Goal: Information Seeking & Learning: Learn about a topic

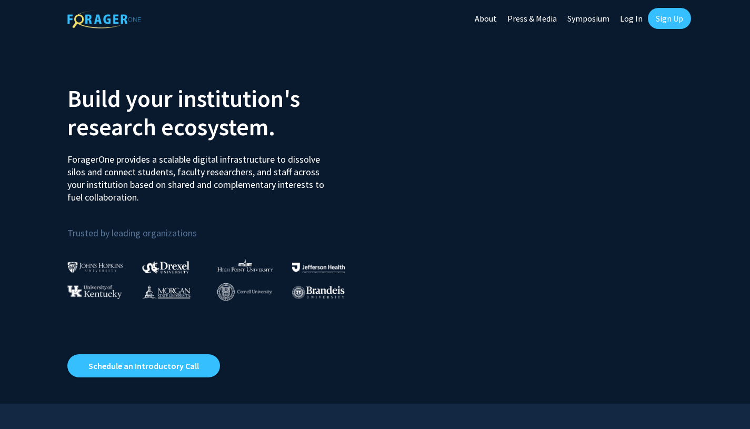
click at [626, 21] on link "Log In" at bounding box center [631, 18] width 33 height 37
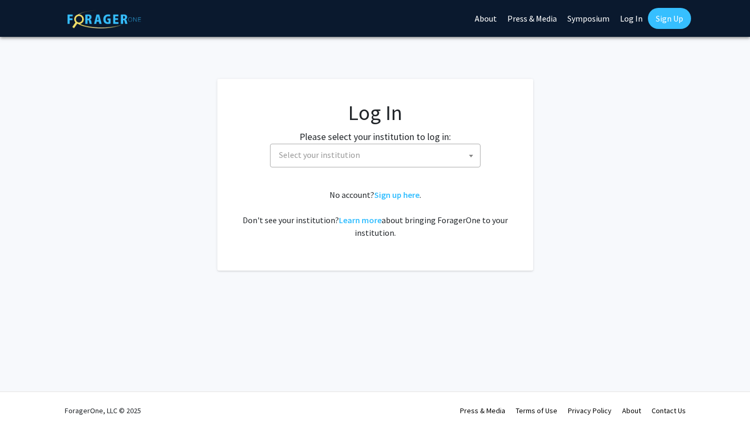
select select
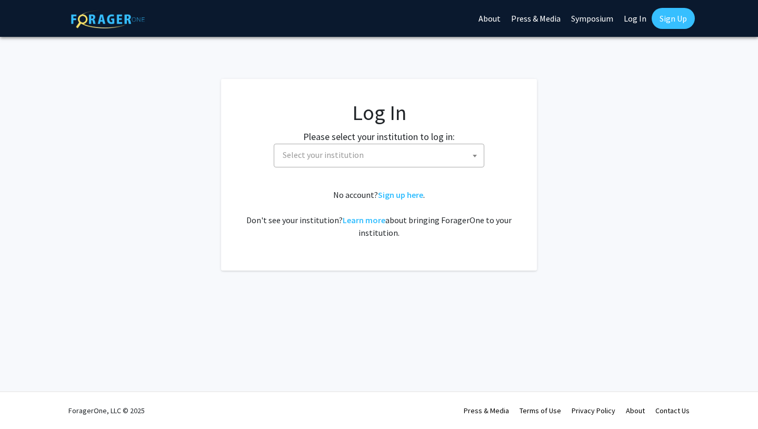
click at [439, 154] on span "Select your institution" at bounding box center [380, 155] width 205 height 22
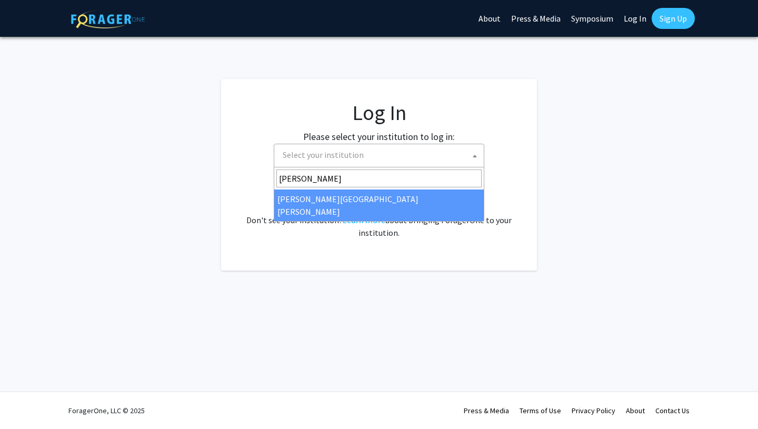
type input "john"
select select "1"
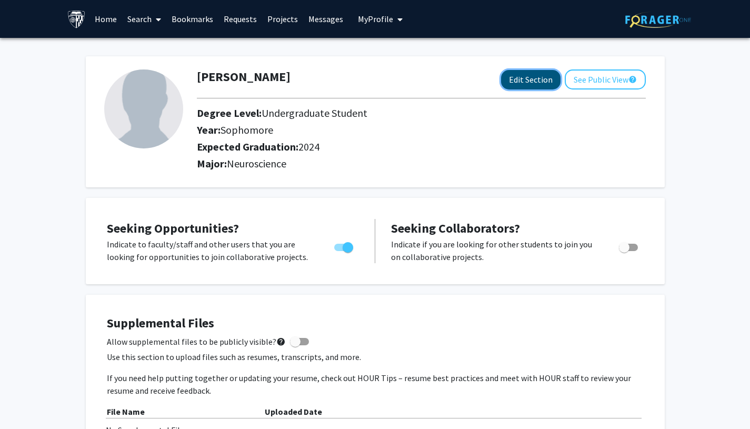
click at [538, 82] on button "Edit Section" at bounding box center [530, 79] width 59 height 19
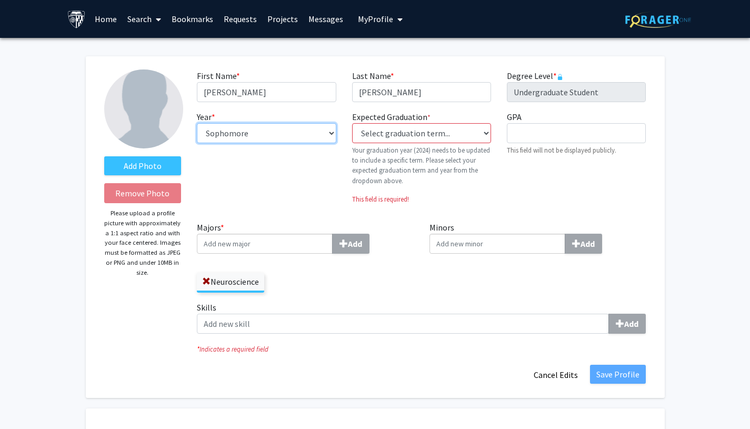
click at [289, 128] on select "--- First-year Sophomore Junior Senior Postbaccalaureate Certificate" at bounding box center [266, 133] width 139 height 20
select select "senior"
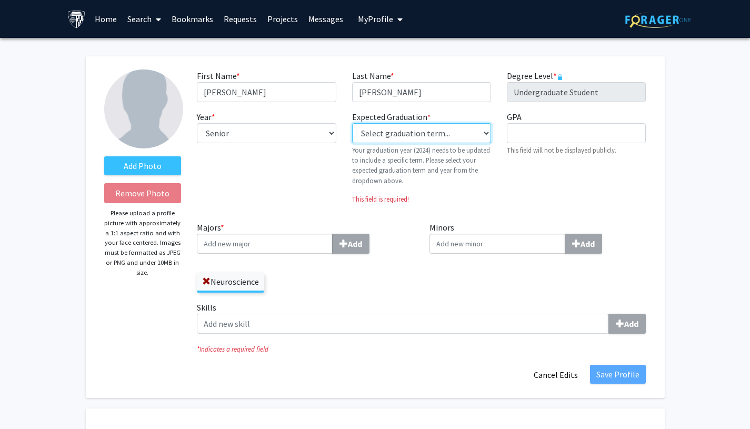
click at [384, 136] on select "Select graduation term... Previous: 2024 (Please select a specific term) Spring…" at bounding box center [421, 133] width 139 height 20
select select "34: spring_2026"
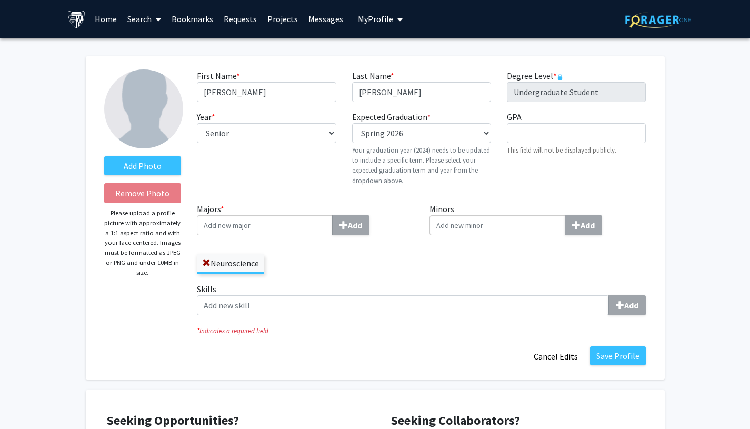
click at [386, 263] on div "Neuroscience" at bounding box center [305, 259] width 217 height 31
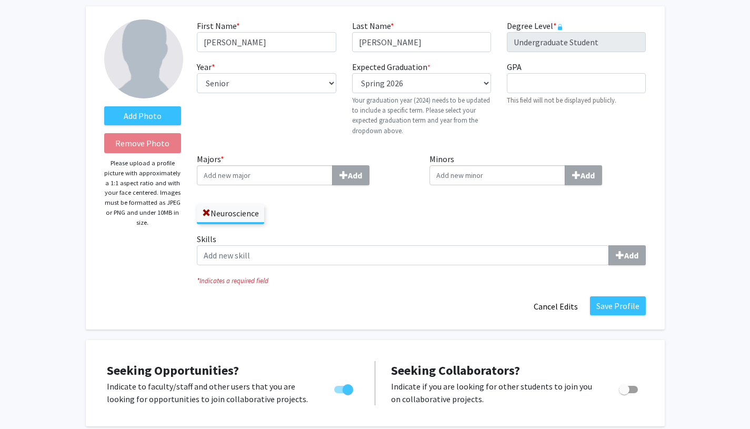
scroll to position [55, 0]
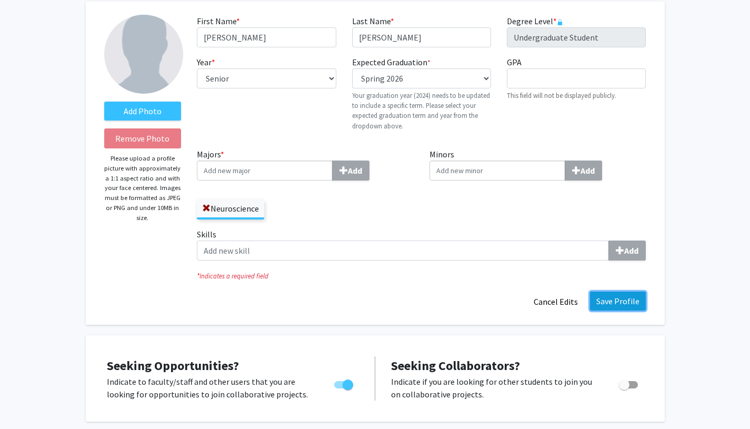
click at [633, 305] on button "Save Profile" at bounding box center [618, 301] width 56 height 19
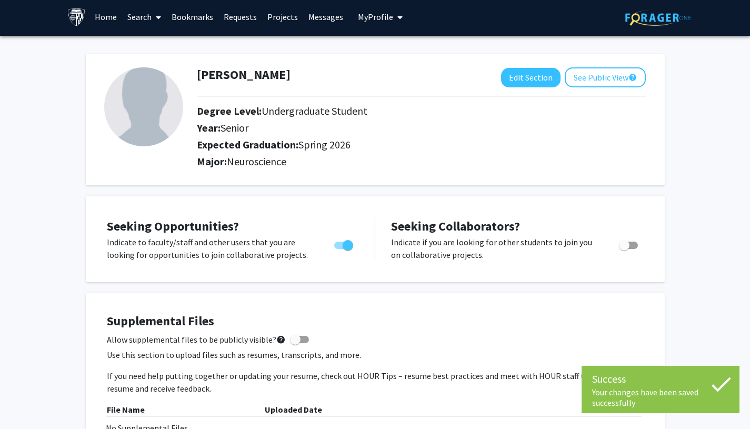
scroll to position [0, 0]
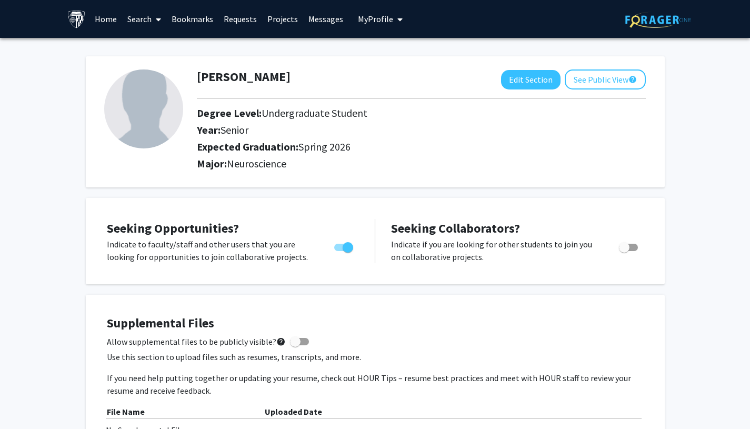
click at [188, 22] on link "Bookmarks" at bounding box center [192, 19] width 52 height 37
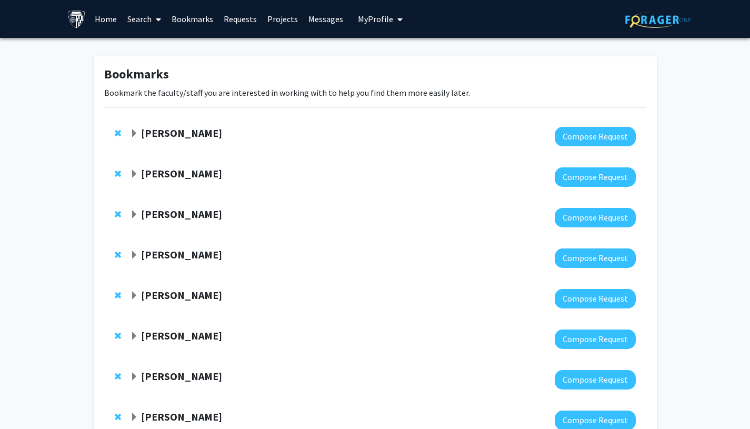
click at [172, 134] on strong "Ed Connor" at bounding box center [181, 132] width 81 height 13
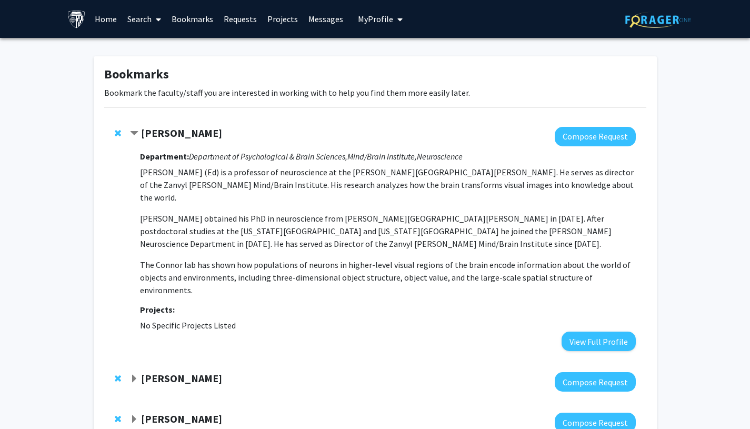
click at [172, 134] on strong "Ed Connor" at bounding box center [181, 132] width 81 height 13
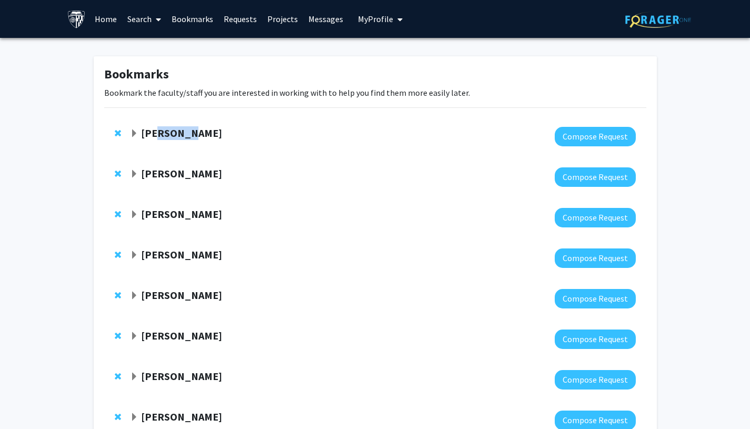
click at [172, 134] on strong "Ed Connor" at bounding box center [181, 132] width 81 height 13
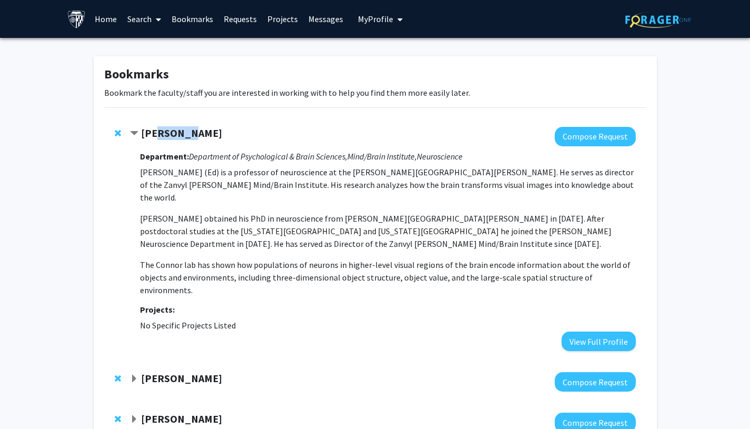
click at [172, 134] on strong "Ed Connor" at bounding box center [181, 132] width 81 height 13
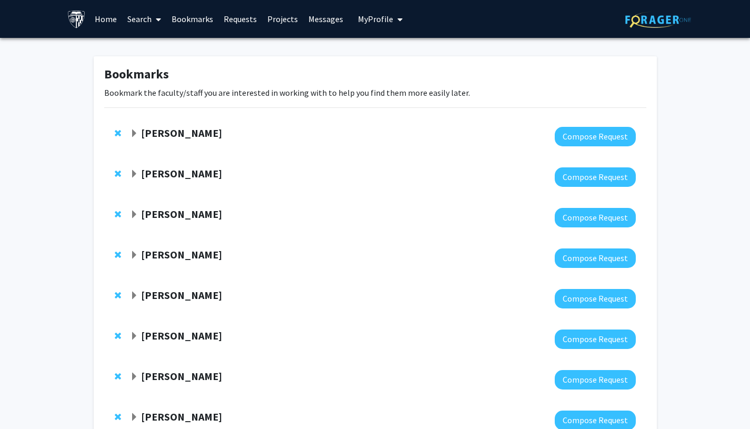
click at [172, 134] on strong "Ed Connor" at bounding box center [181, 132] width 81 height 13
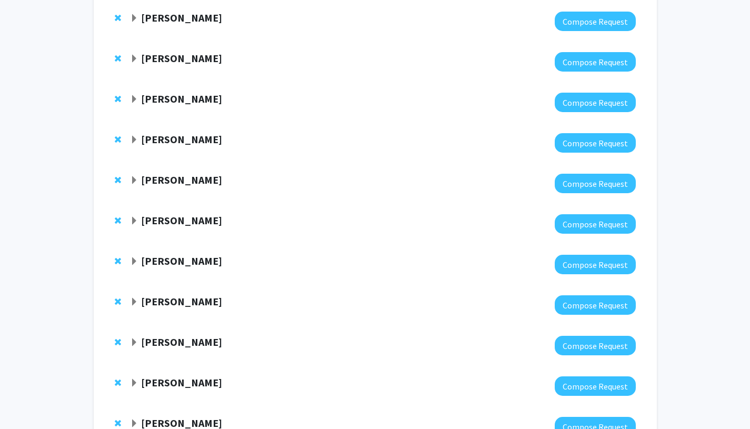
scroll to position [1432, 0]
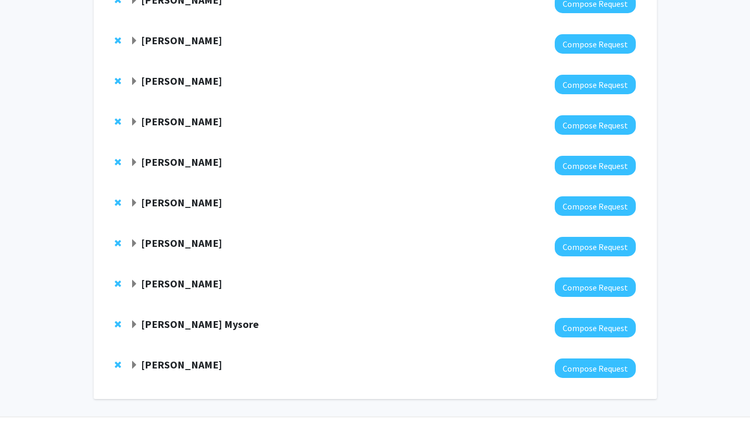
click at [200, 358] on strong "Joseph McGuire" at bounding box center [181, 364] width 81 height 13
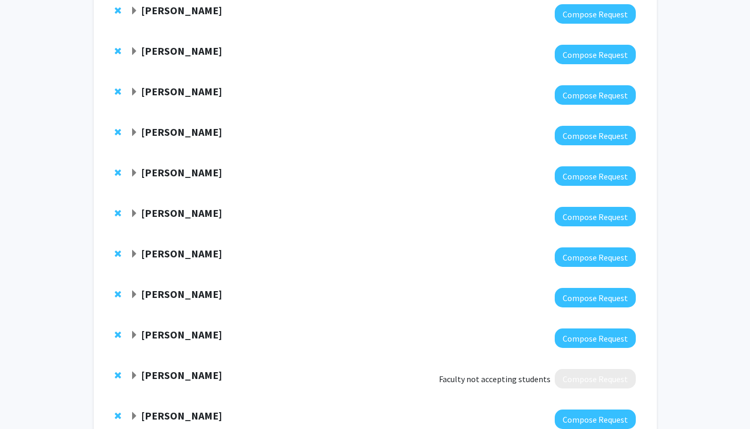
scroll to position [408, 0]
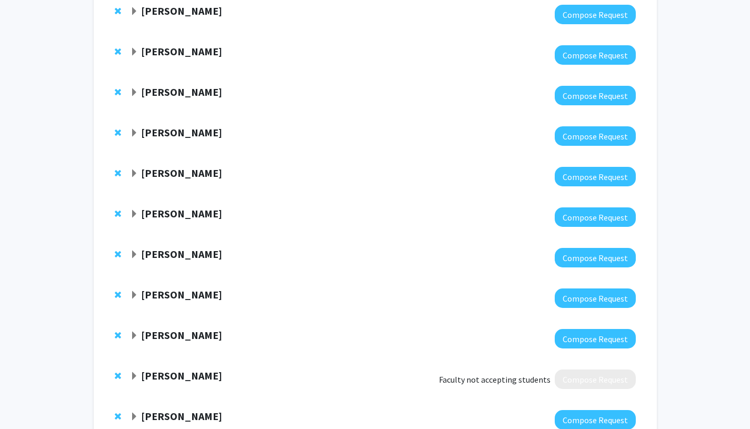
click at [115, 371] on span "Remove Kelly Mills from bookmarks" at bounding box center [118, 375] width 6 height 8
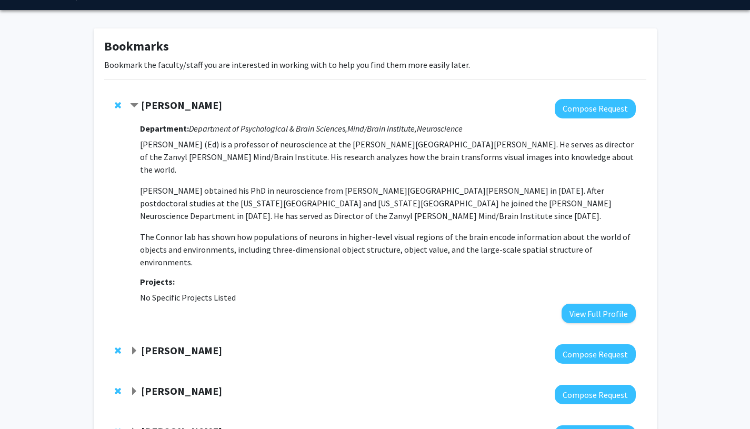
scroll to position [0, 0]
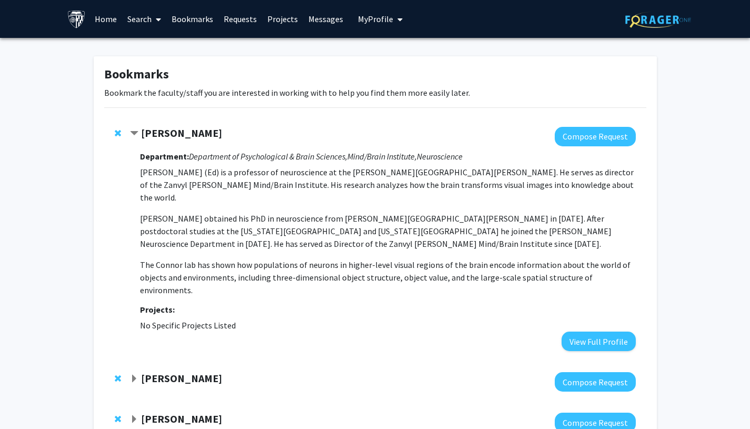
click at [280, 23] on link "Projects" at bounding box center [282, 19] width 41 height 37
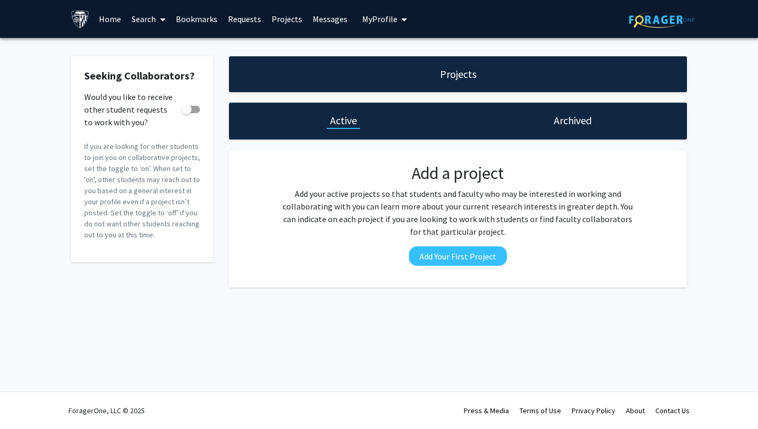
click at [104, 21] on link "Home" at bounding box center [110, 19] width 33 height 37
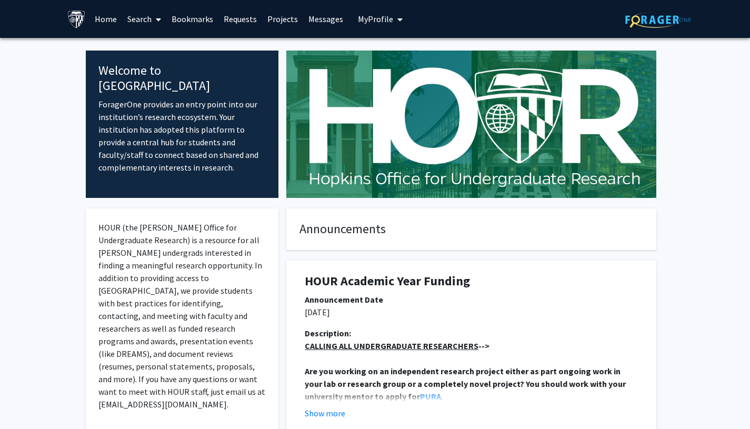
click at [155, 18] on span at bounding box center [156, 19] width 9 height 37
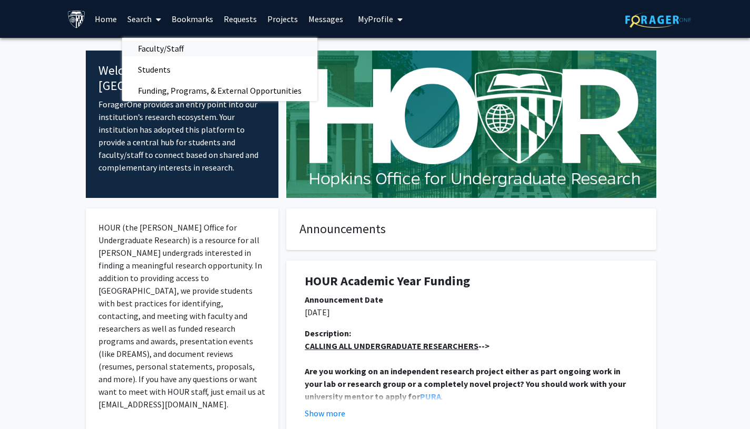
click at [162, 46] on span "Faculty/Staff" at bounding box center [160, 48] width 77 height 21
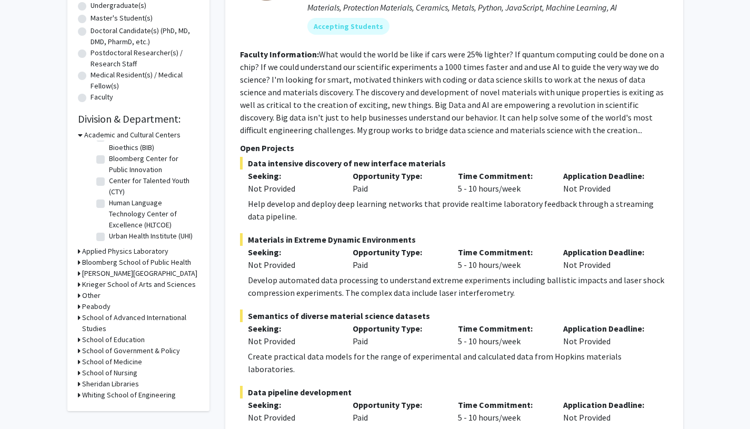
scroll to position [217, 0]
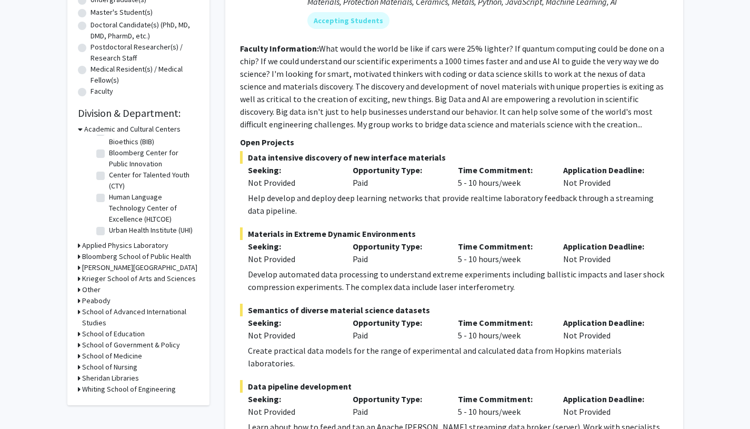
click at [102, 282] on h3 "Krieger School of Arts and Sciences" at bounding box center [139, 278] width 114 height 11
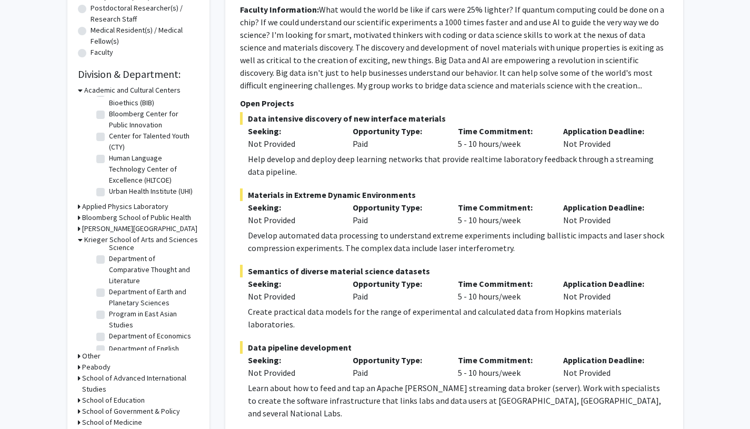
scroll to position [0, 0]
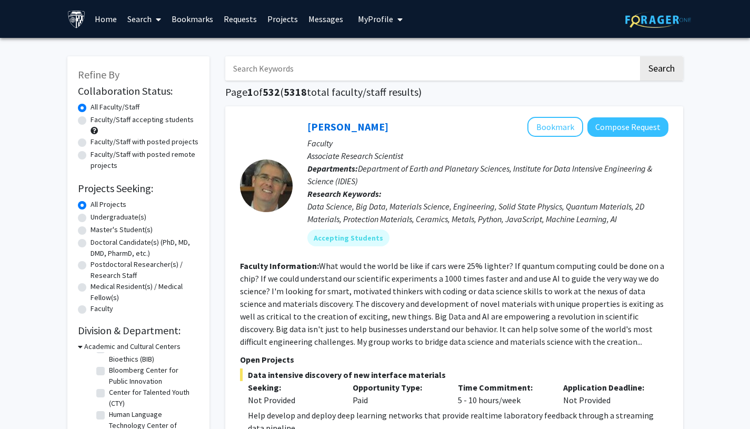
click at [396, 71] on input "Search Keywords" at bounding box center [431, 68] width 413 height 24
type input "neuro"
click at [640, 56] on button "Search" at bounding box center [661, 68] width 43 height 24
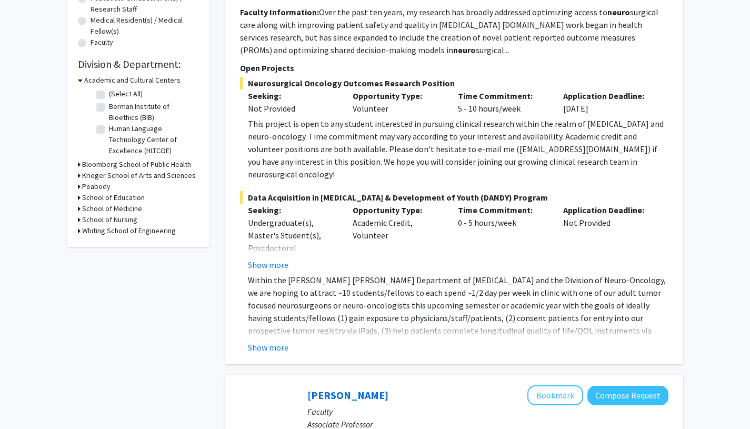
scroll to position [287, 0]
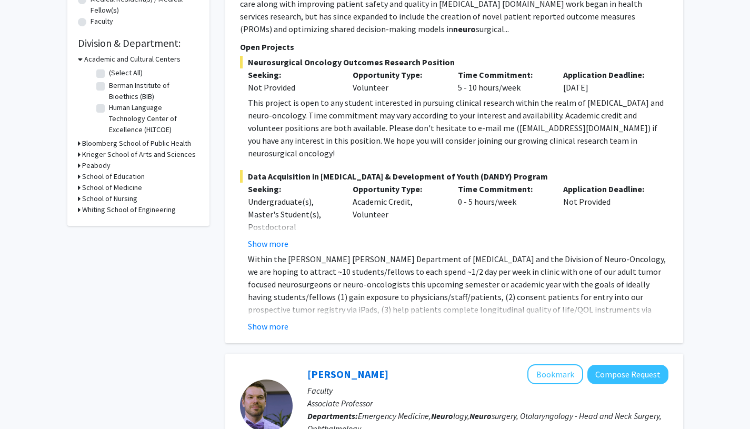
click at [271, 320] on button "Show more" at bounding box center [268, 326] width 41 height 13
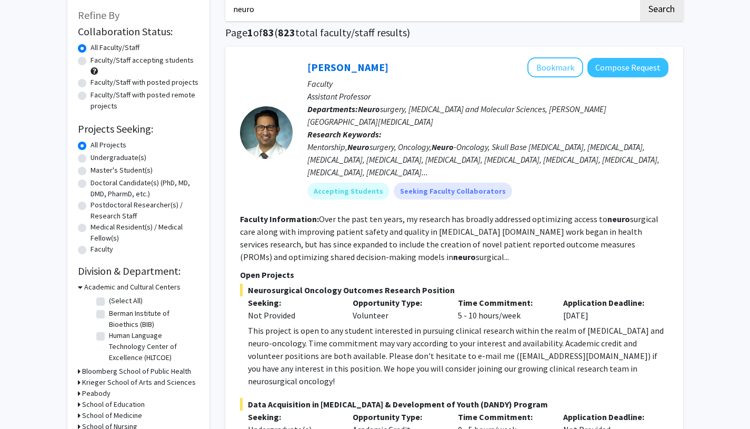
scroll to position [0, 0]
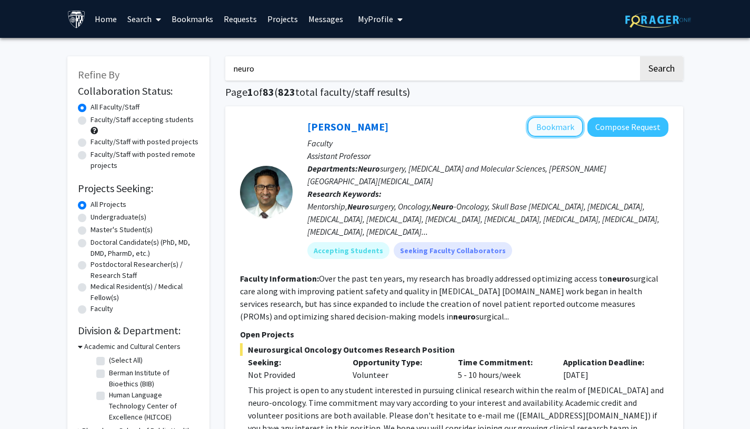
click at [548, 128] on button "Bookmark" at bounding box center [555, 127] width 56 height 20
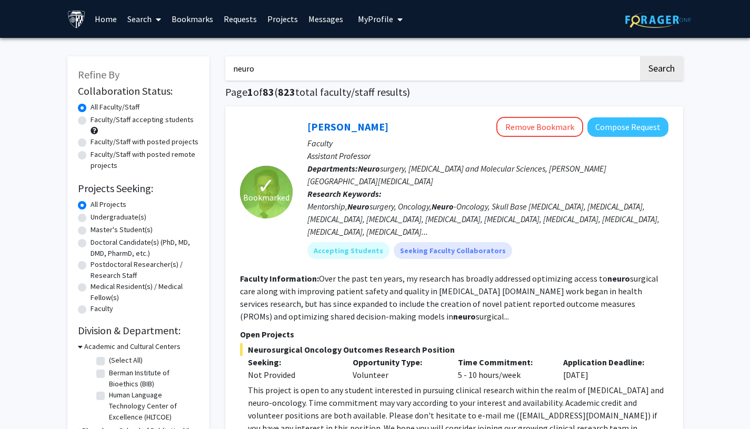
click at [91, 144] on label "Faculty/Staff with posted projects" at bounding box center [145, 141] width 108 height 11
click at [91, 143] on input "Faculty/Staff with posted projects" at bounding box center [94, 139] width 7 height 7
radio input "true"
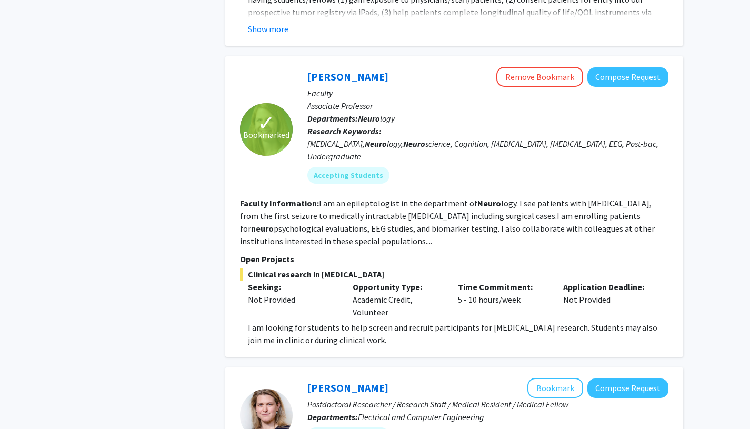
scroll to position [588, 0]
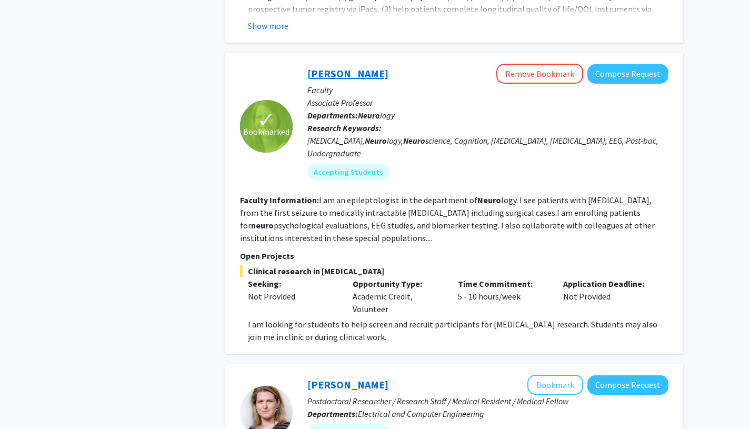
click at [346, 67] on link "Emily Johnson" at bounding box center [347, 73] width 81 height 13
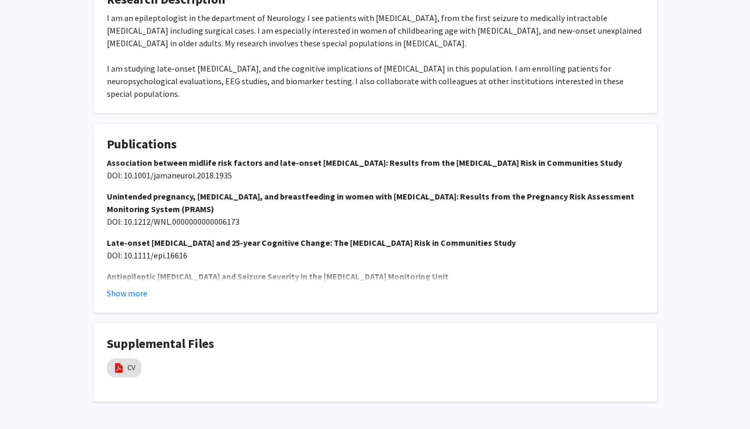
scroll to position [497, 0]
click at [115, 286] on button "Show more" at bounding box center [127, 292] width 41 height 13
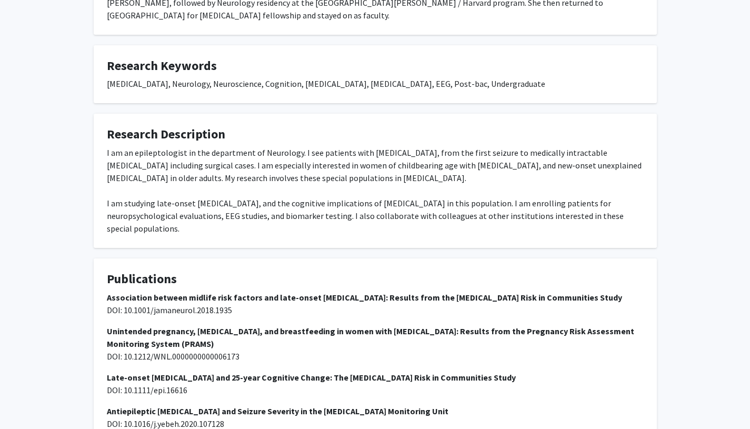
scroll to position [361, 0]
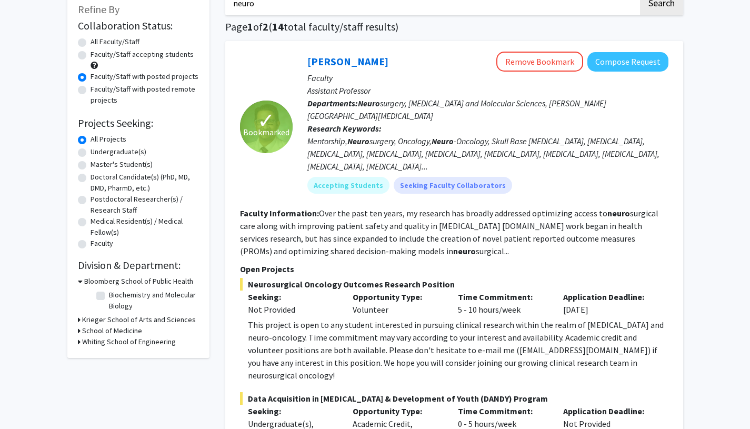
scroll to position [65, 0]
click at [349, 62] on link "Raj Mukherjee" at bounding box center [347, 61] width 81 height 13
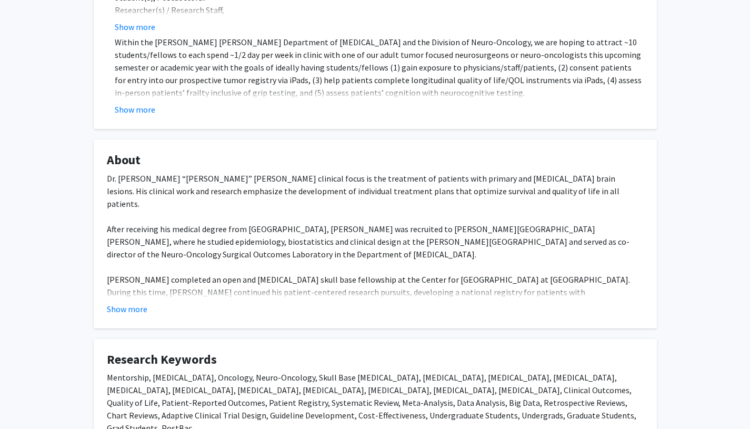
scroll to position [316, 0]
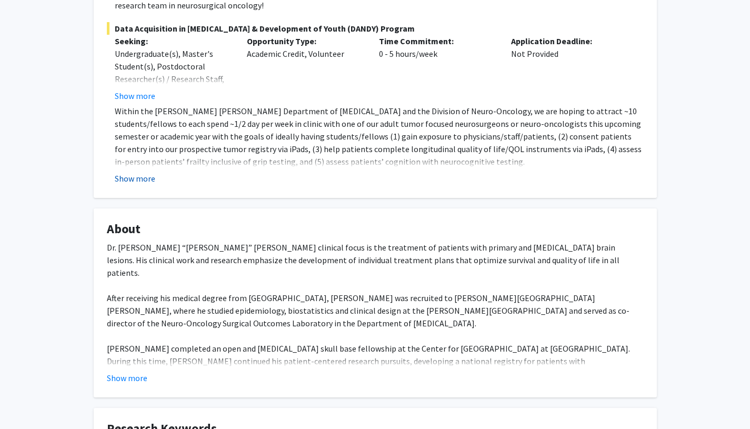
click at [137, 172] on button "Show more" at bounding box center [135, 178] width 41 height 13
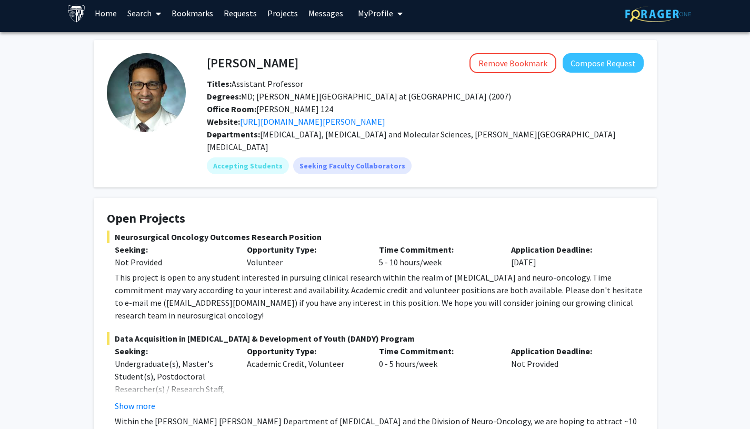
scroll to position [0, 0]
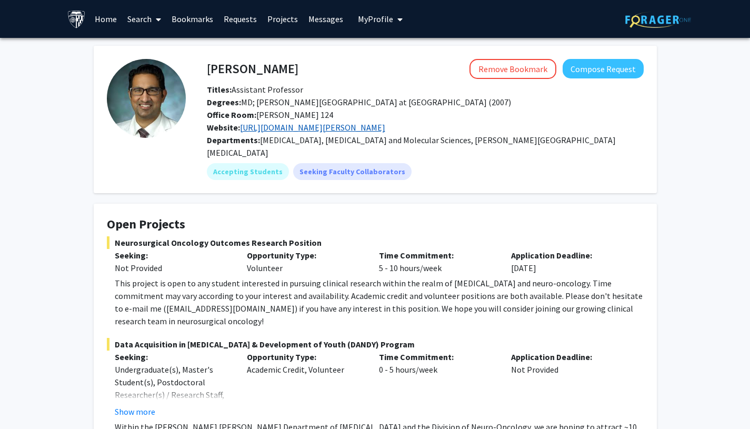
click at [338, 129] on link "https://www.hopkinsmedicine.org/profiles/results/directory/profile/10004317/deb…" at bounding box center [312, 127] width 145 height 11
click at [294, 114] on span "Office Room: Phipps 124" at bounding box center [270, 114] width 126 height 11
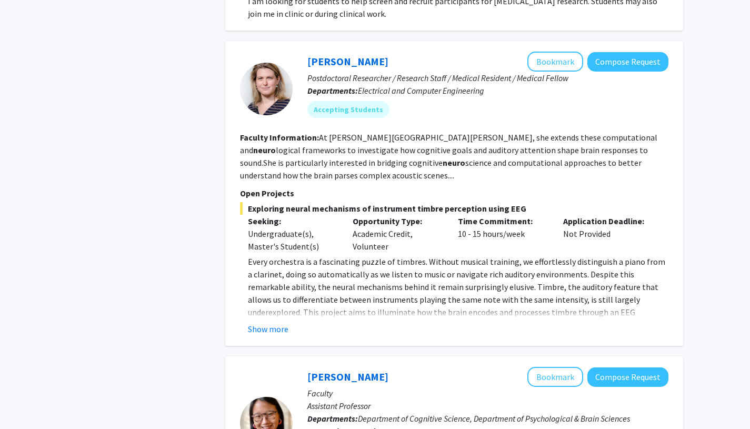
scroll to position [925, 0]
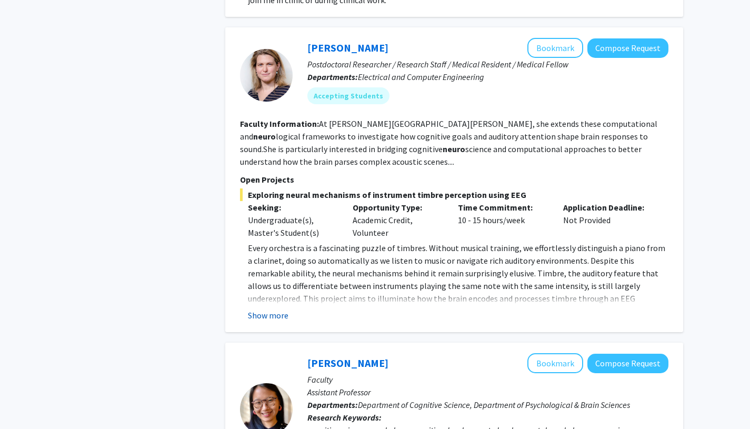
click at [267, 309] on button "Show more" at bounding box center [268, 315] width 41 height 13
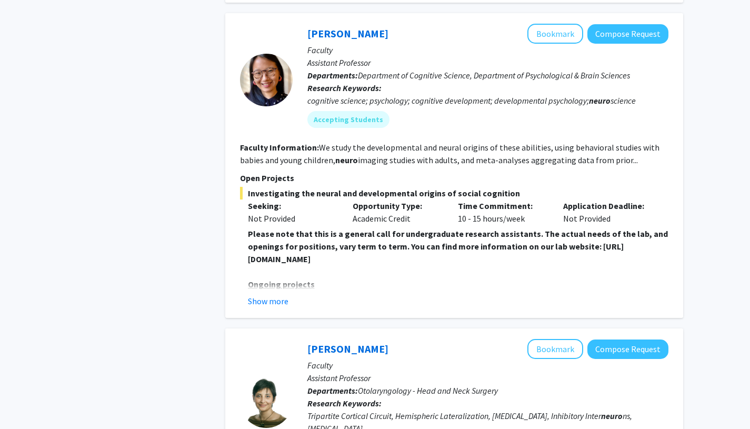
scroll to position [1607, 0]
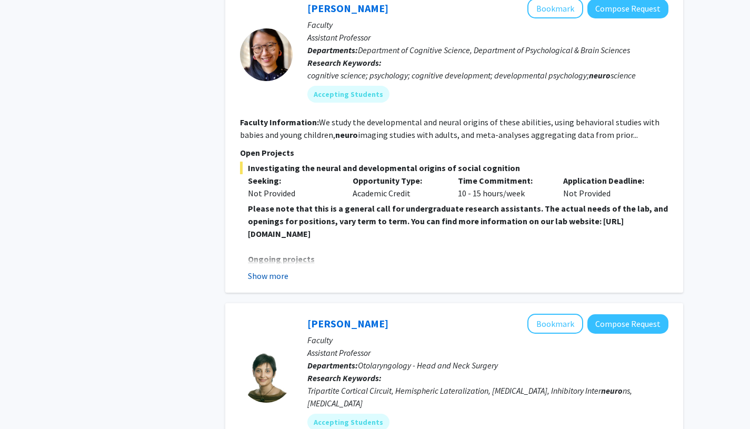
click at [263, 269] on button "Show more" at bounding box center [268, 275] width 41 height 13
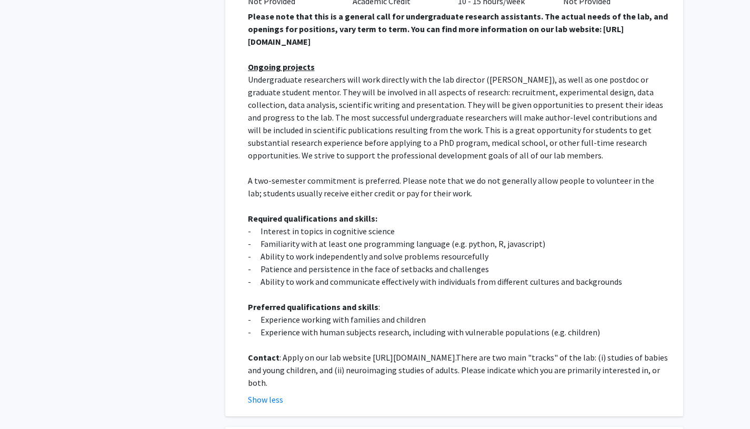
scroll to position [1800, 0]
drag, startPoint x: 367, startPoint y: 331, endPoint x: 556, endPoint y: 332, distance: 188.9
click at [556, 350] on p "Contact : Apply on our lab website https://www.liulaboratory.org/people/joining…" at bounding box center [458, 369] width 420 height 38
copy p "https://www.liulaboratory.org/people/joining-the-lab"
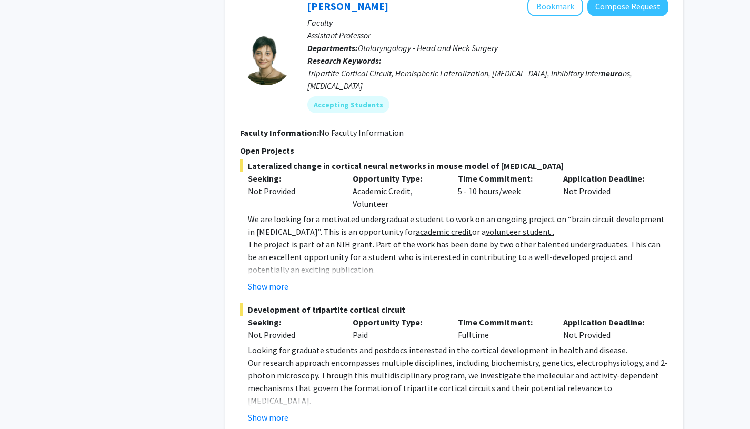
scroll to position [2249, 0]
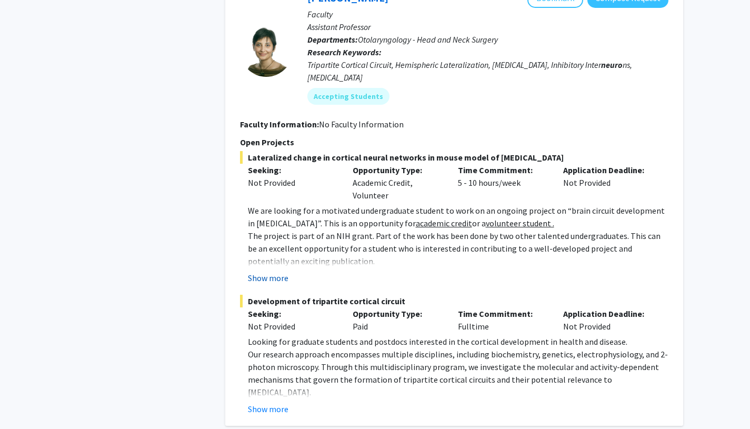
click at [269, 272] on button "Show more" at bounding box center [268, 278] width 41 height 13
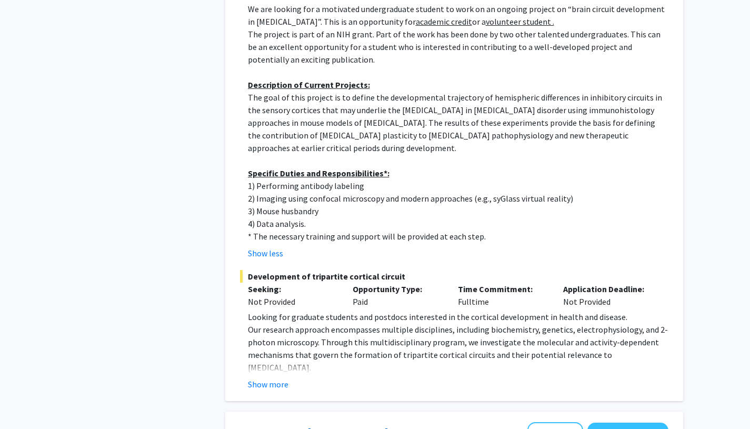
scroll to position [2578, 0]
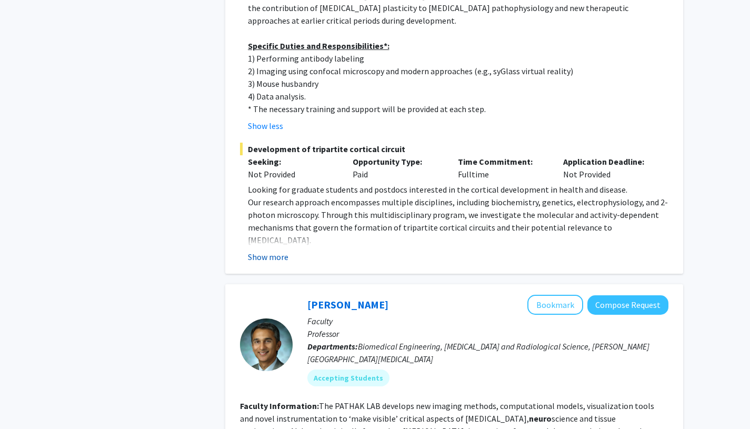
click at [259, 250] on button "Show more" at bounding box center [268, 256] width 41 height 13
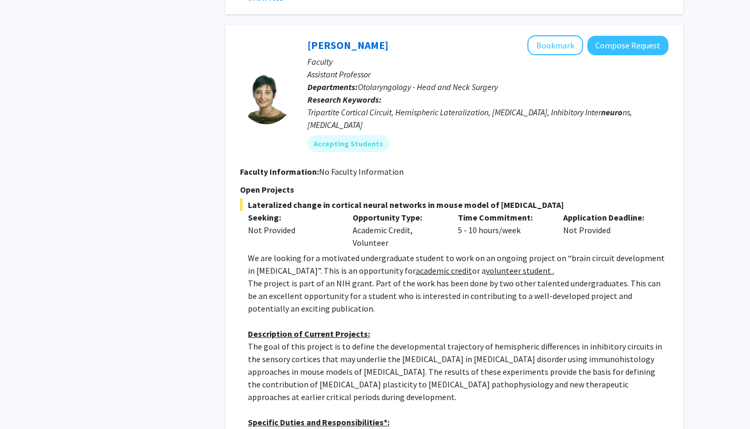
scroll to position [2199, 0]
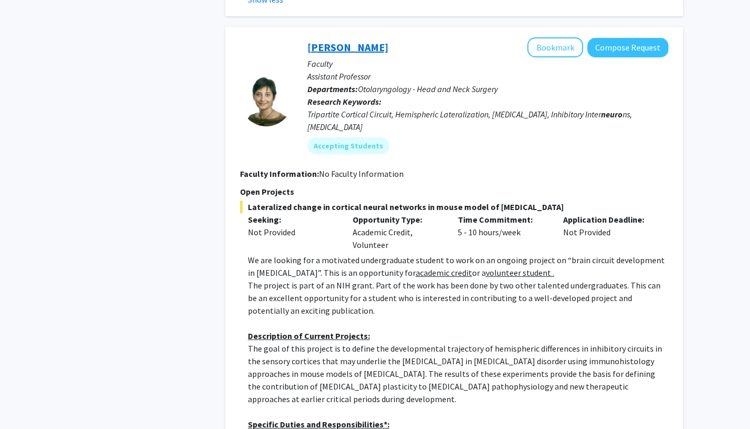
click at [363, 41] on link "Tara Deemyad" at bounding box center [347, 47] width 81 height 13
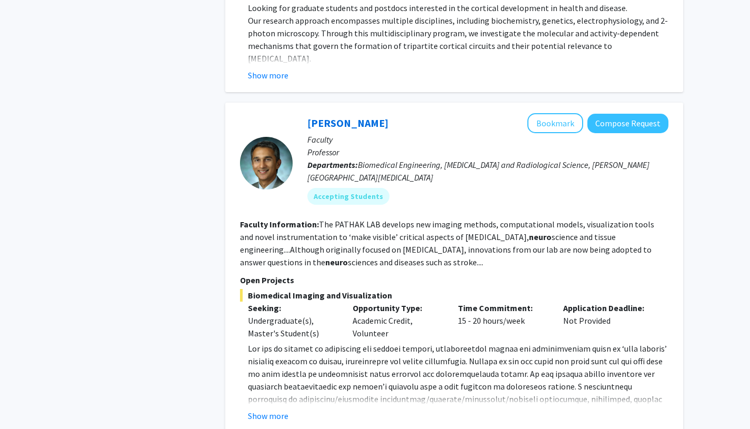
scroll to position [1979, 0]
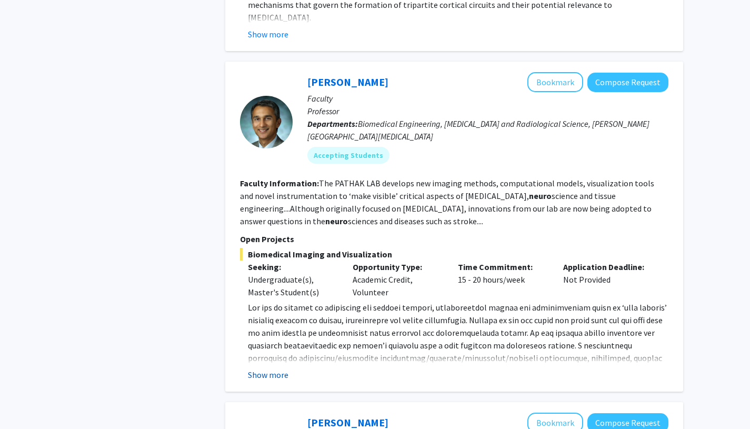
click at [255, 368] on button "Show more" at bounding box center [268, 374] width 41 height 13
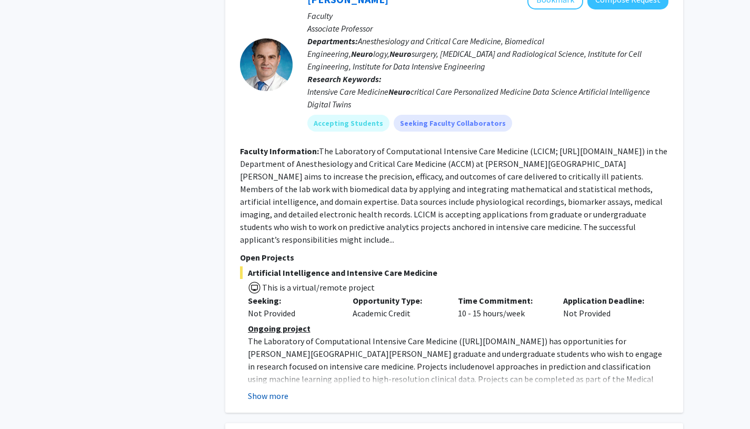
scroll to position [2466, 0]
click at [260, 389] on button "Show more" at bounding box center [268, 395] width 41 height 13
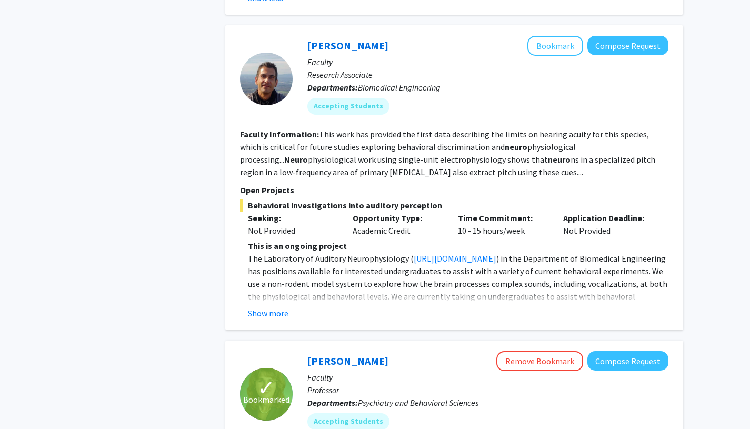
scroll to position [2942, 0]
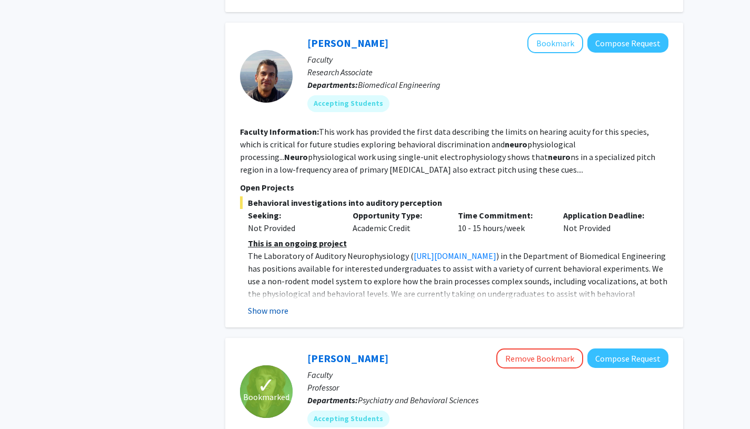
click at [265, 304] on button "Show more" at bounding box center [268, 310] width 41 height 13
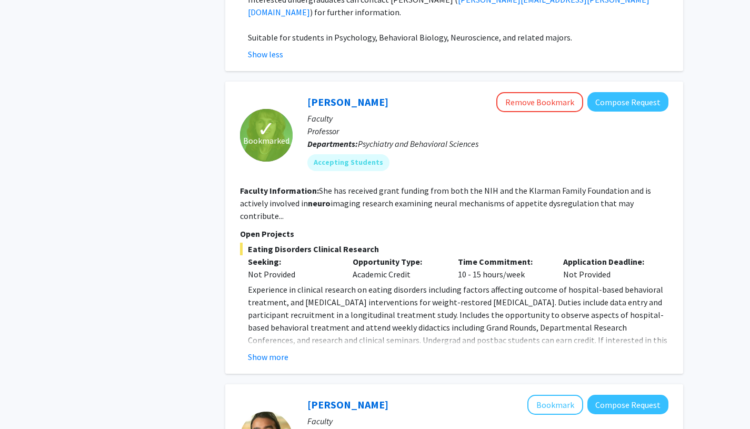
scroll to position [3301, 0]
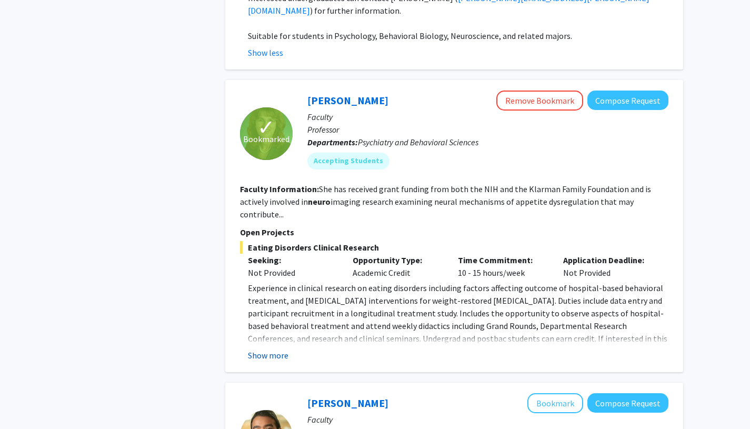
click at [258, 349] on button "Show more" at bounding box center [268, 355] width 41 height 13
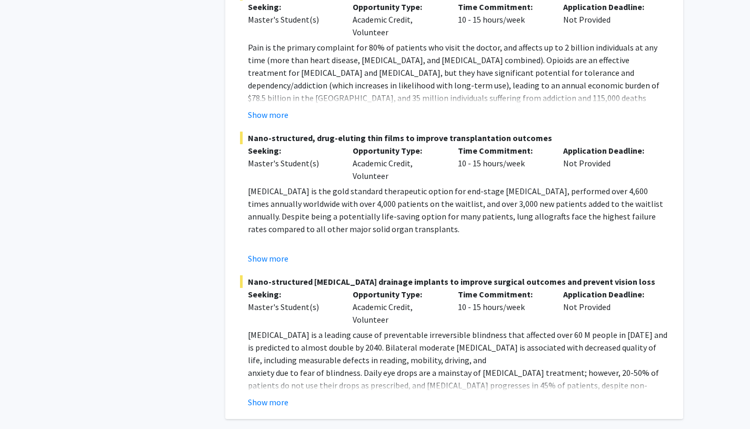
scroll to position [3870, 0]
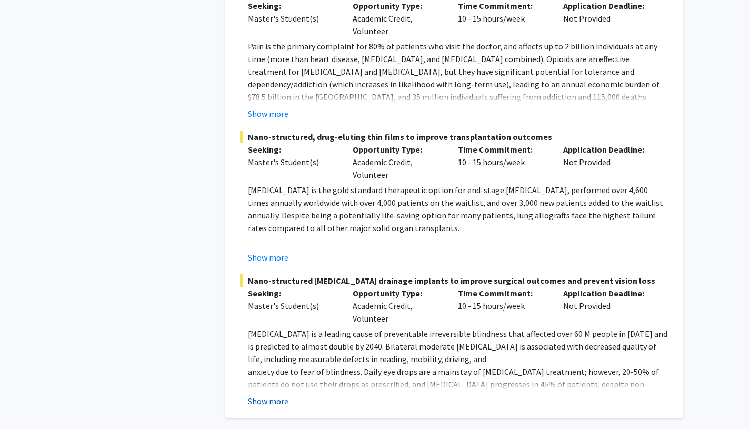
click at [251, 395] on button "Show more" at bounding box center [268, 401] width 41 height 13
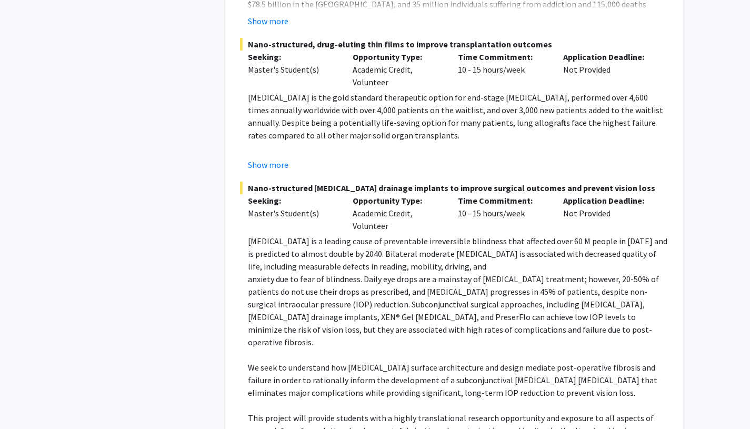
scroll to position [4038, 0]
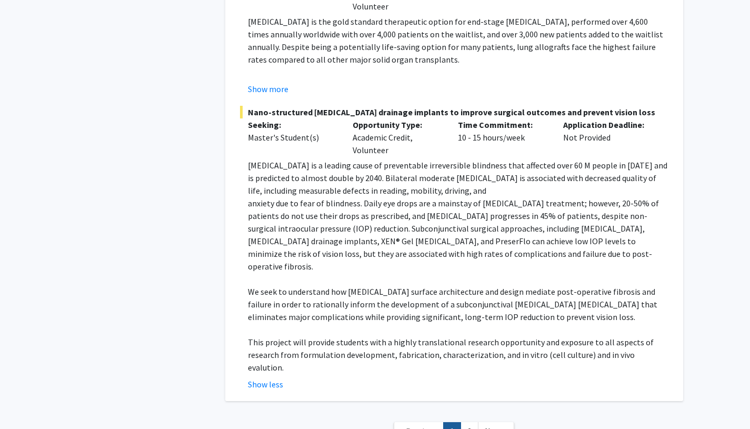
click at [465, 422] on link "2" at bounding box center [469, 431] width 18 height 18
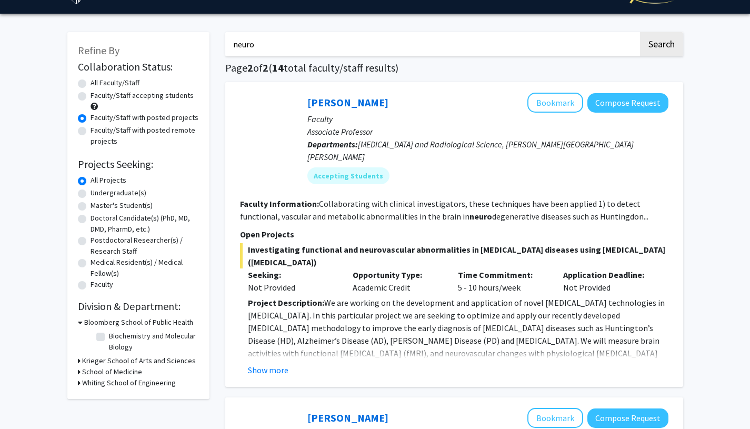
scroll to position [27, 0]
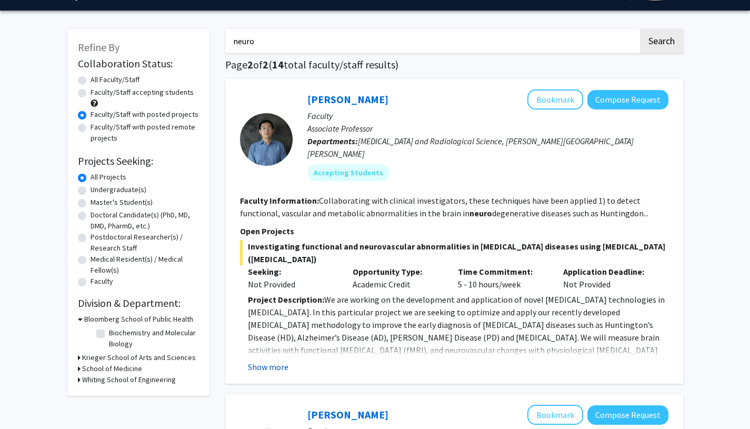
click at [267, 360] on button "Show more" at bounding box center [268, 366] width 41 height 13
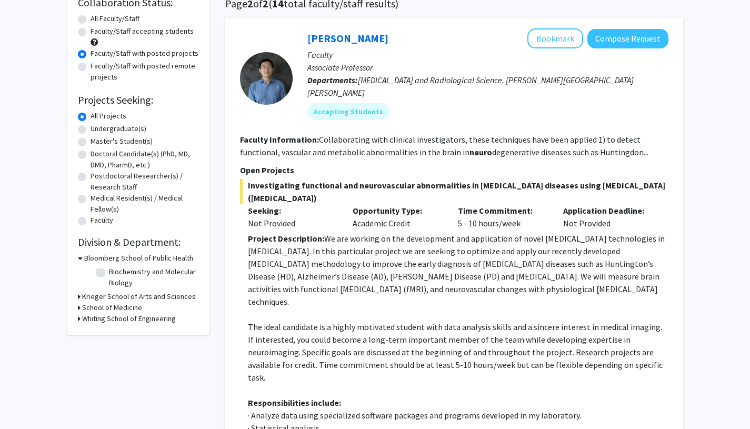
scroll to position [66, 0]
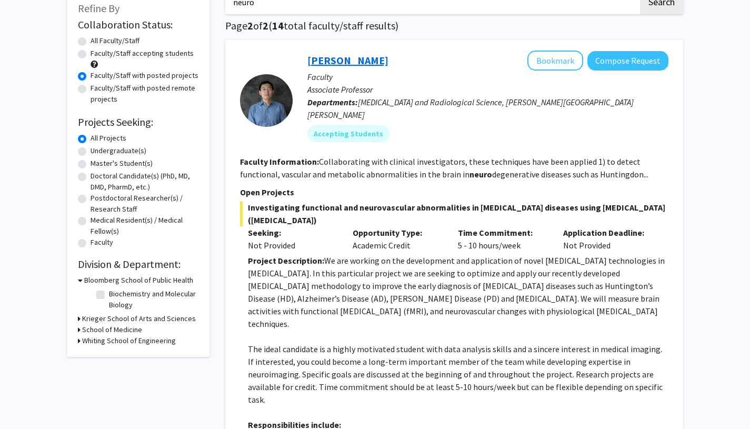
click at [336, 61] on link "Jun Hua" at bounding box center [347, 60] width 81 height 13
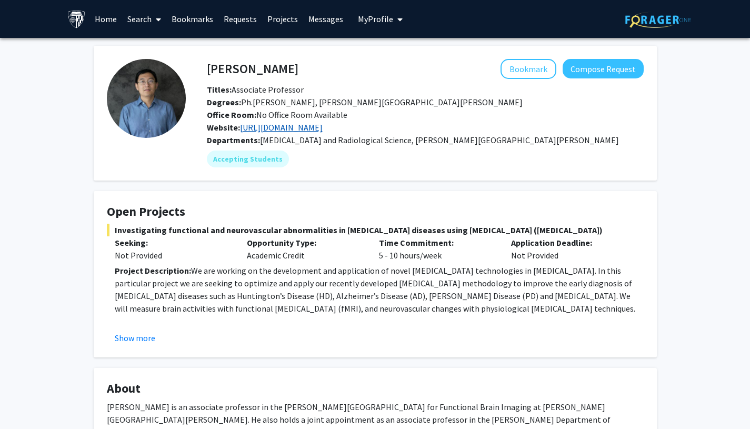
click at [323, 130] on link "https://www.hopkinsmedicine.org/research/labs/jun-hua-lab" at bounding box center [281, 127] width 83 height 11
click at [126, 336] on button "Show more" at bounding box center [135, 337] width 41 height 13
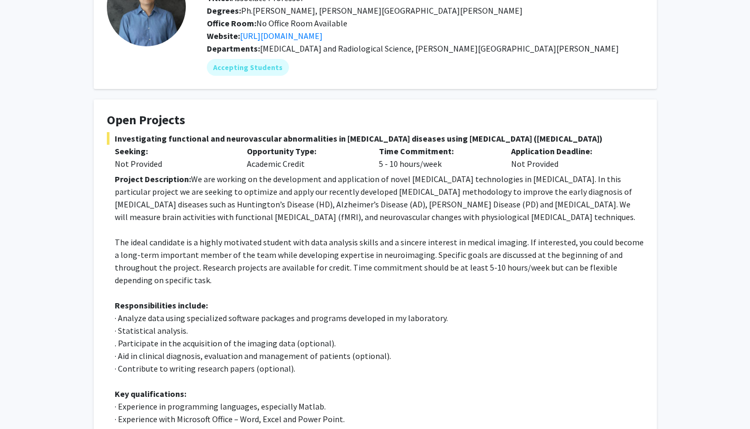
scroll to position [180, 0]
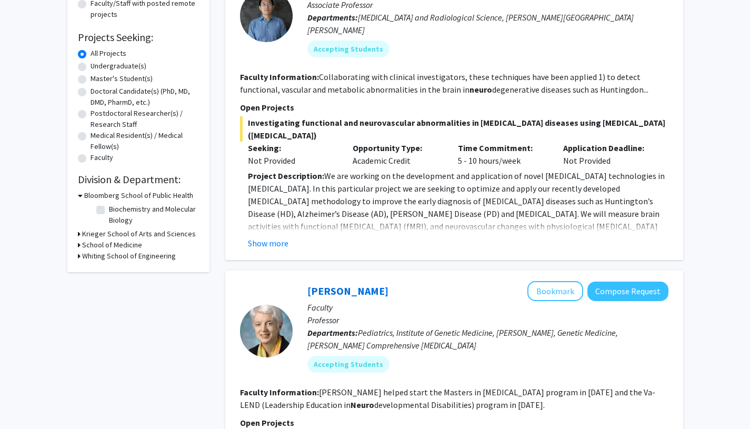
scroll to position [348, 0]
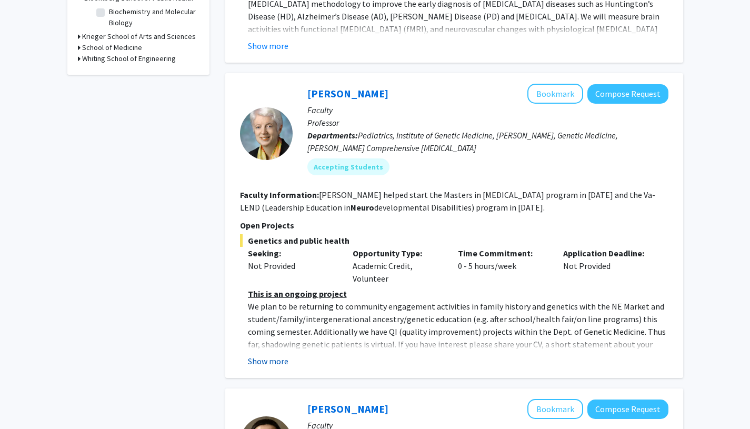
click at [268, 355] on button "Show more" at bounding box center [268, 361] width 41 height 13
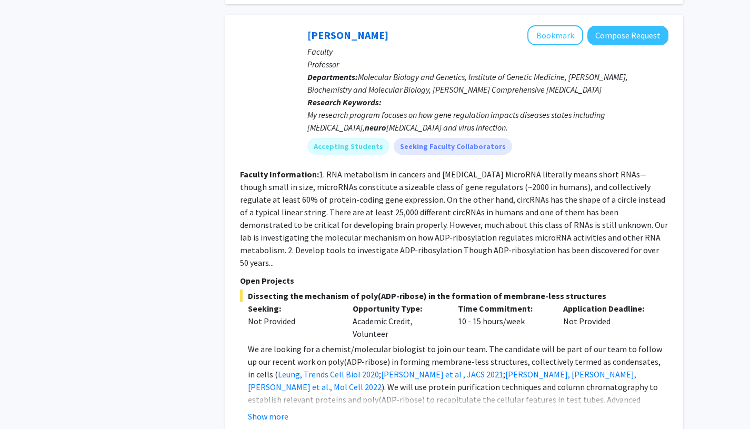
scroll to position [1116, 0]
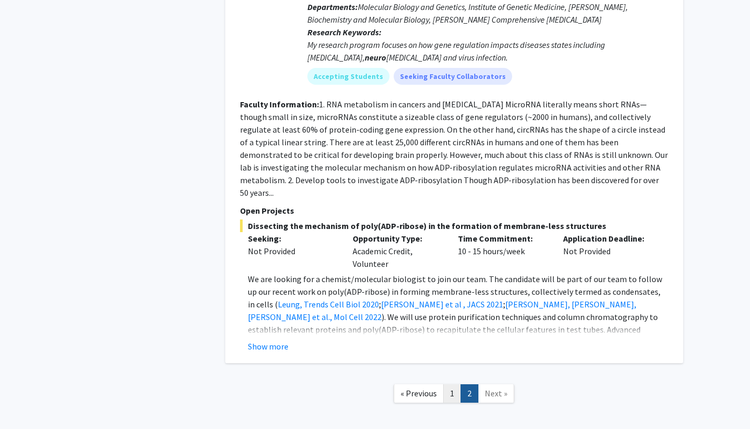
click at [451, 384] on link "1" at bounding box center [452, 393] width 18 height 18
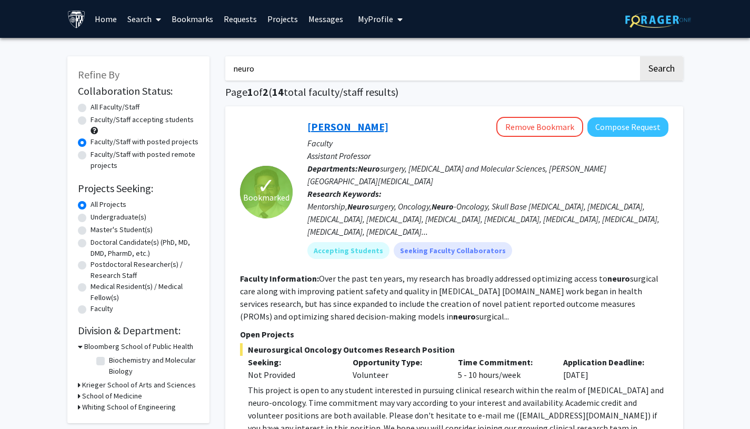
click at [357, 129] on link "Raj Mukherjee" at bounding box center [347, 126] width 81 height 13
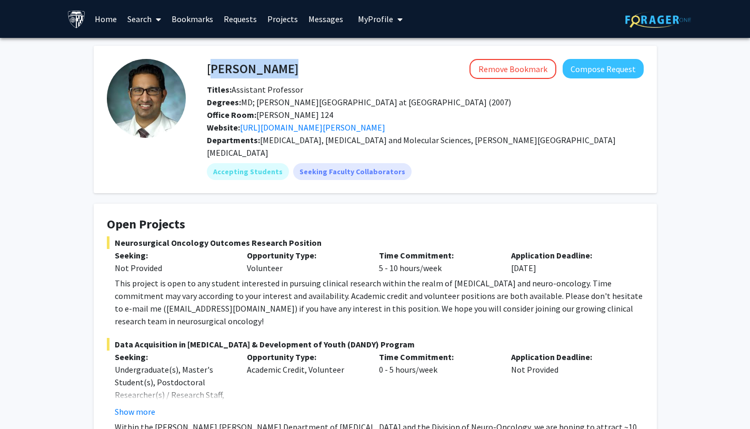
drag, startPoint x: 207, startPoint y: 69, endPoint x: 295, endPoint y: 71, distance: 87.9
click at [295, 71] on div "Raj Mukherjee Remove Bookmark Compose Request" at bounding box center [425, 69] width 453 height 20
copy h4 "Raj Mukherjee"
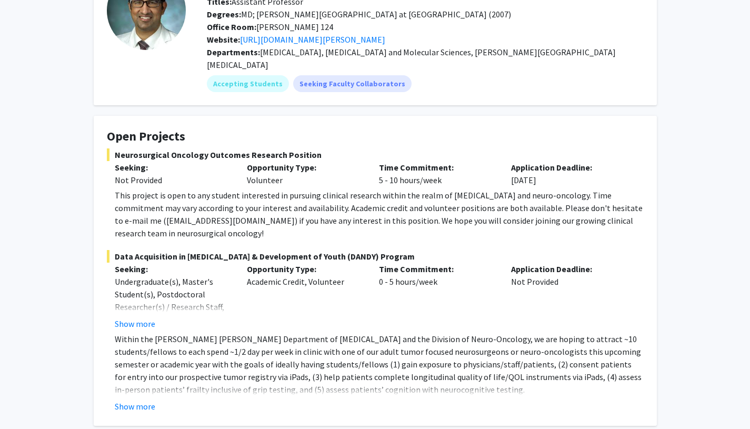
scroll to position [89, 0]
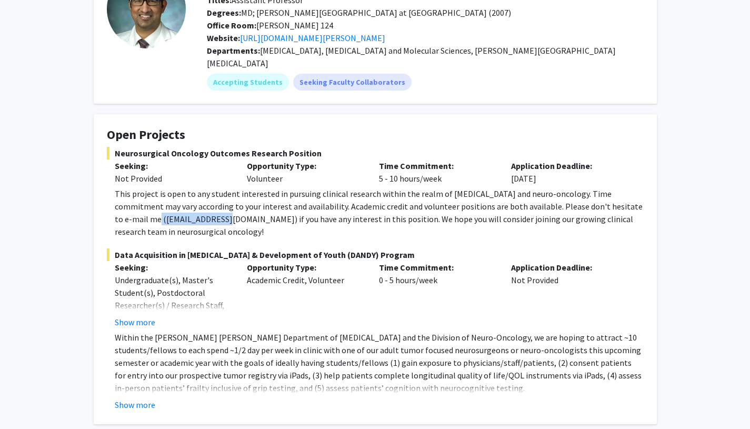
drag, startPoint x: 190, startPoint y: 207, endPoint x: 118, endPoint y: 205, distance: 72.6
click at [118, 205] on div "This project is open to any student interested in pursuing clinical research wi…" at bounding box center [379, 212] width 529 height 51
copy div "dmukher1@jhmi.edu"
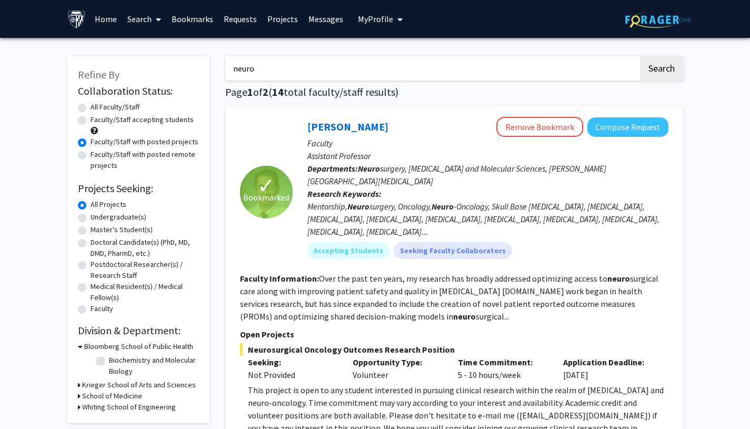
click at [187, 22] on link "Bookmarks" at bounding box center [192, 19] width 52 height 37
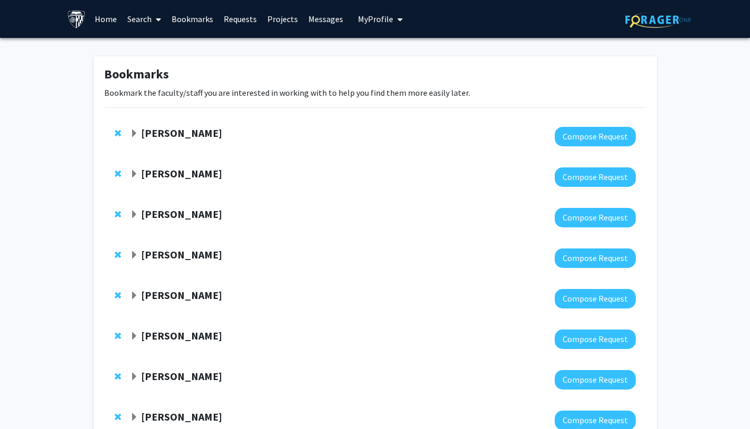
click at [134, 133] on span "Expand Ed Connor Bookmark" at bounding box center [134, 133] width 8 height 8
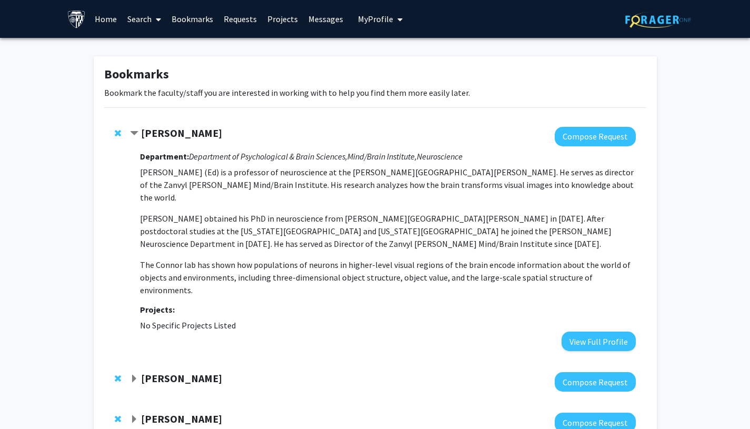
click at [158, 133] on strong "Ed Connor" at bounding box center [181, 132] width 81 height 13
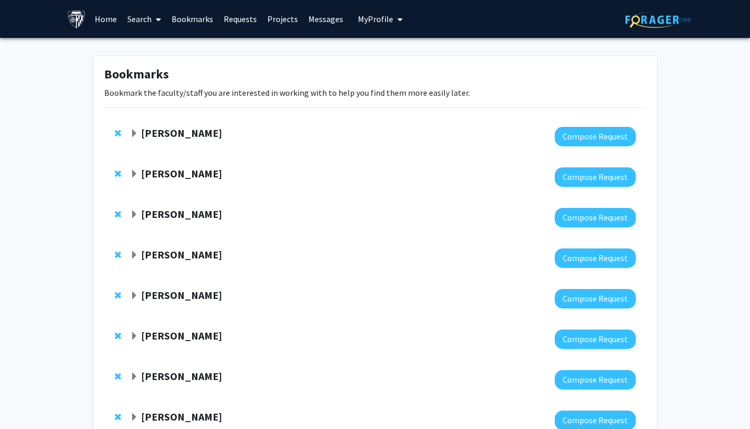
click at [158, 133] on strong "Ed Connor" at bounding box center [181, 132] width 81 height 13
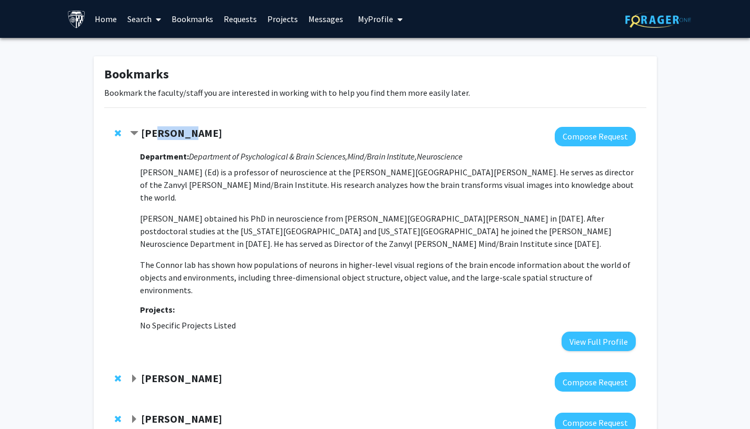
click at [158, 133] on strong "Ed Connor" at bounding box center [181, 132] width 81 height 13
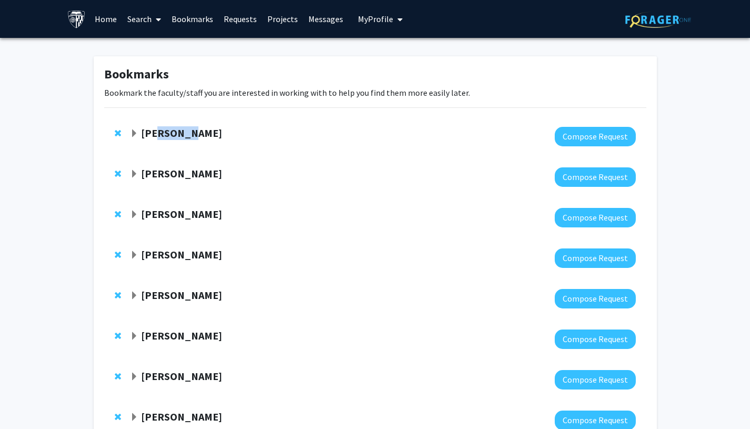
click at [158, 133] on strong "Ed Connor" at bounding box center [181, 132] width 81 height 13
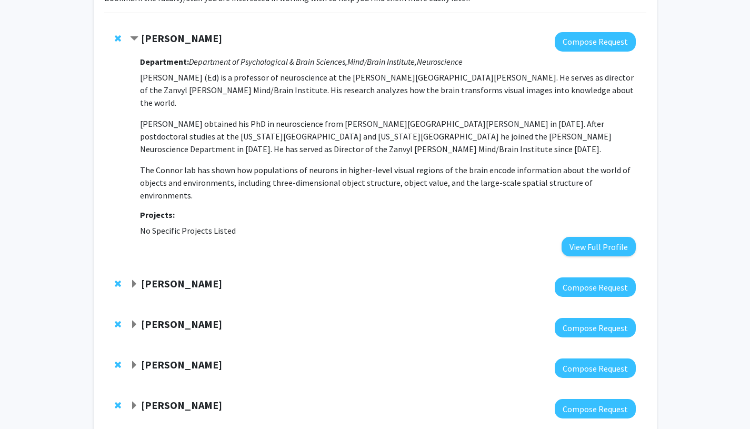
scroll to position [152, 0]
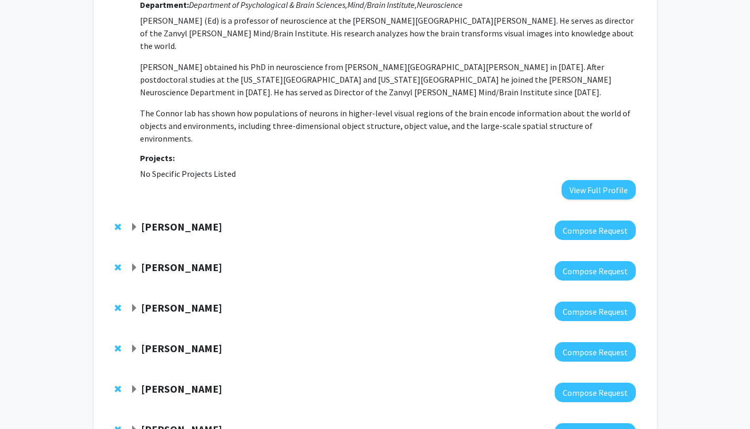
click at [157, 220] on strong "Irving Reti" at bounding box center [181, 226] width 81 height 13
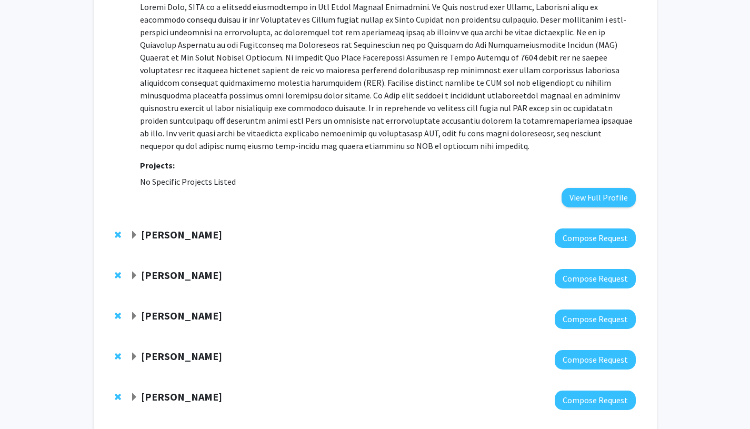
scroll to position [512, 0]
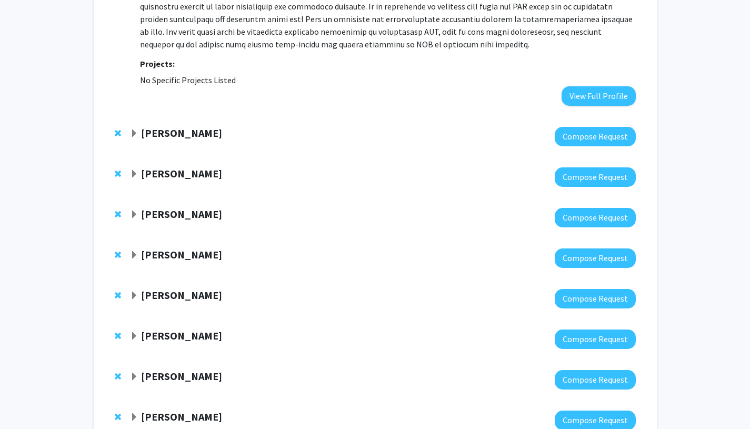
click at [166, 126] on strong "Seth Margolis" at bounding box center [181, 132] width 81 height 13
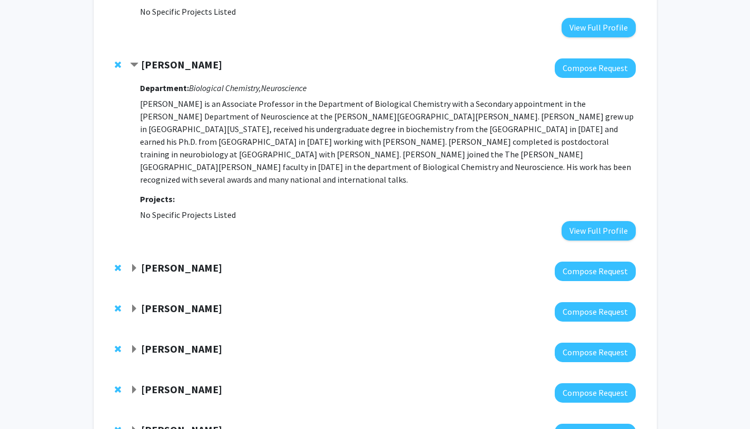
scroll to position [584, 0]
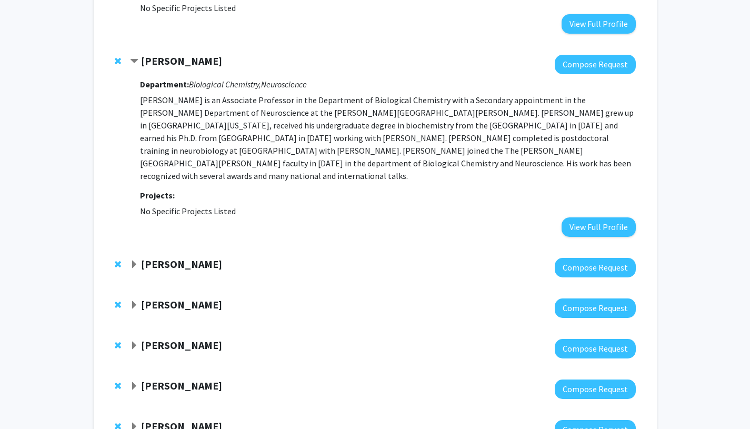
click at [167, 257] on strong "Yun Guan" at bounding box center [181, 263] width 81 height 13
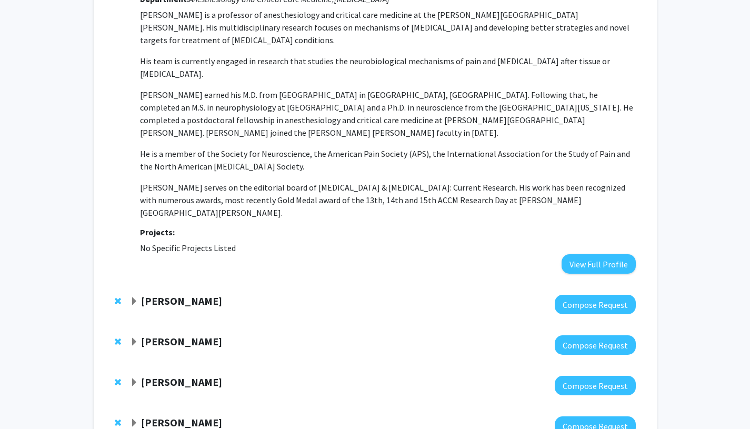
scroll to position [882, 0]
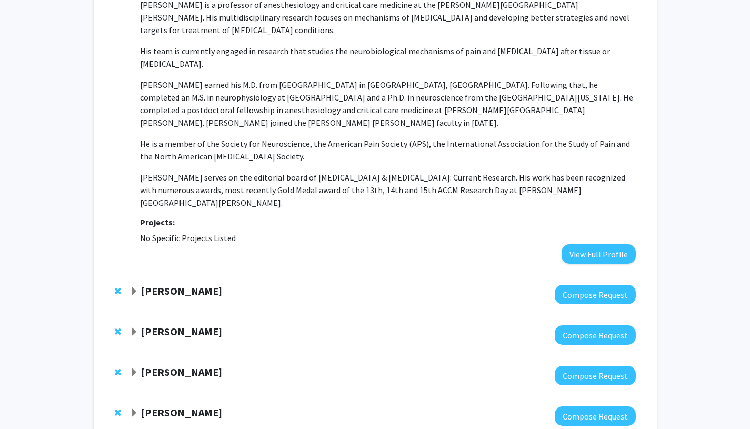
click at [167, 284] on strong "Raul Chavez-Valdez" at bounding box center [181, 290] width 81 height 13
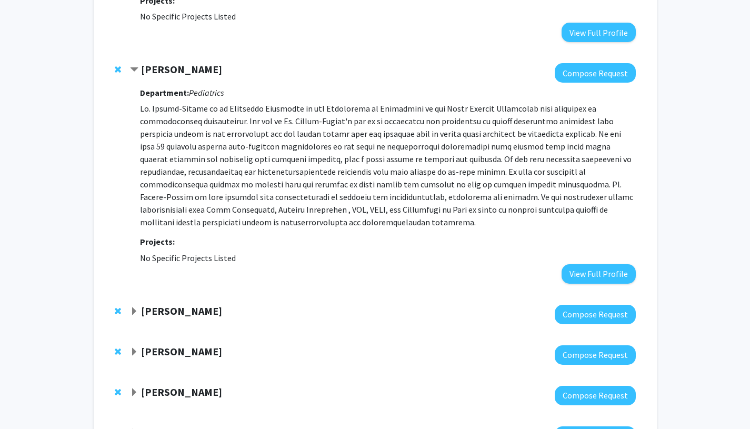
scroll to position [1139, 0]
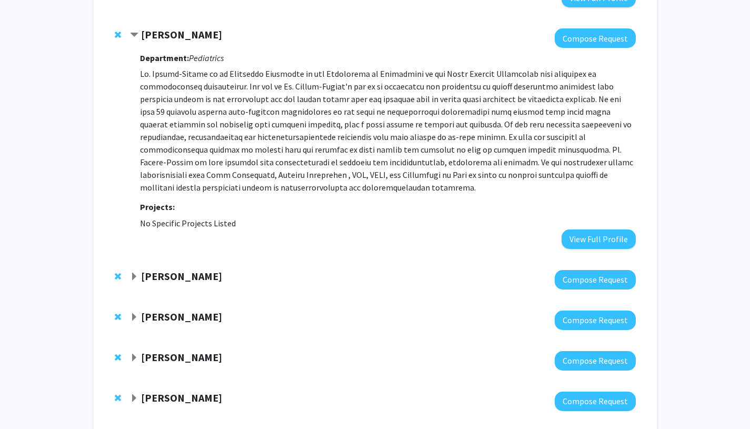
click at [165, 269] on strong "Ted Dawson" at bounding box center [181, 275] width 81 height 13
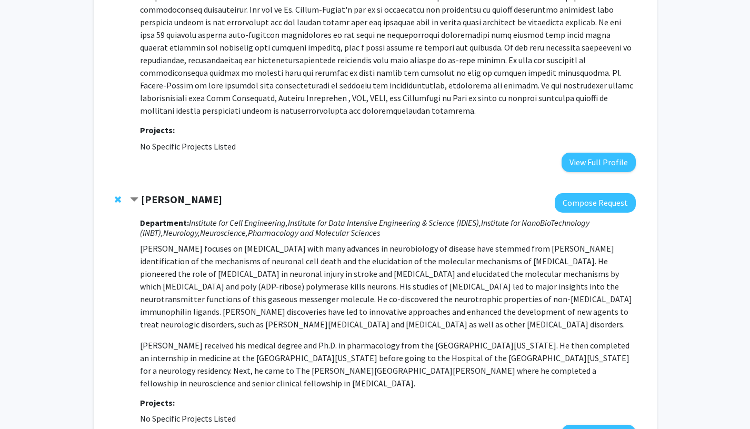
scroll to position [1295, 0]
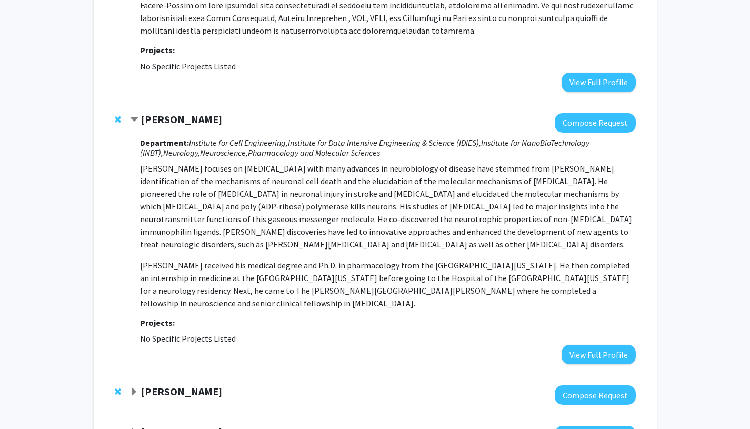
click at [115, 115] on span "Remove Ted Dawson from bookmarks" at bounding box center [118, 119] width 6 height 8
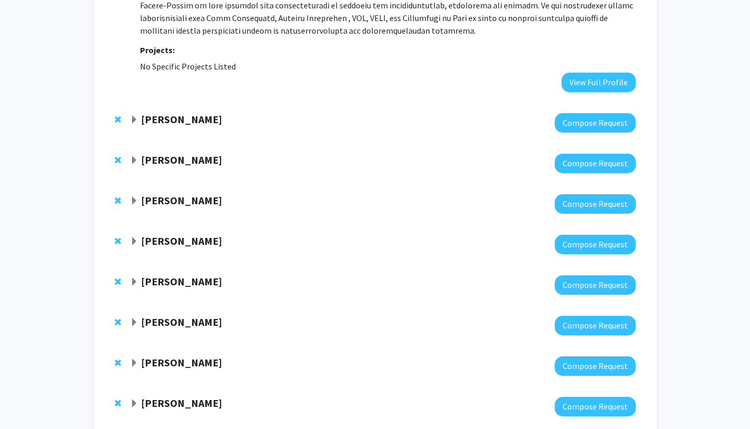
click at [115, 115] on span "Remove Emily Johnson from bookmarks" at bounding box center [118, 119] width 6 height 8
click at [174, 113] on strong "Chiadi Onyike" at bounding box center [181, 119] width 81 height 13
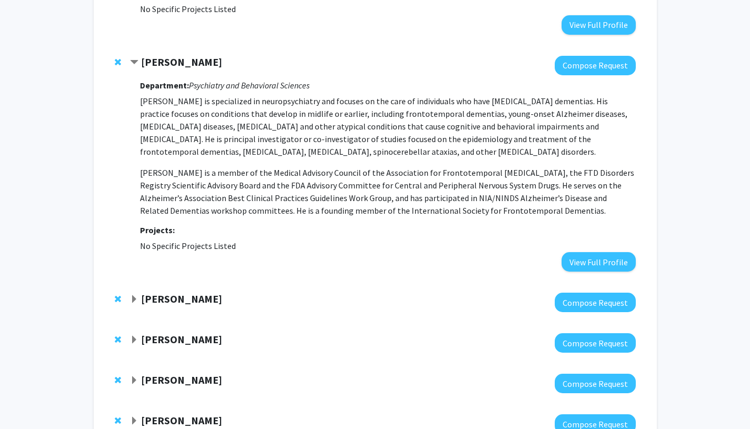
scroll to position [1353, 0]
click at [182, 292] on strong "Liana Rosenthal" at bounding box center [181, 298] width 81 height 13
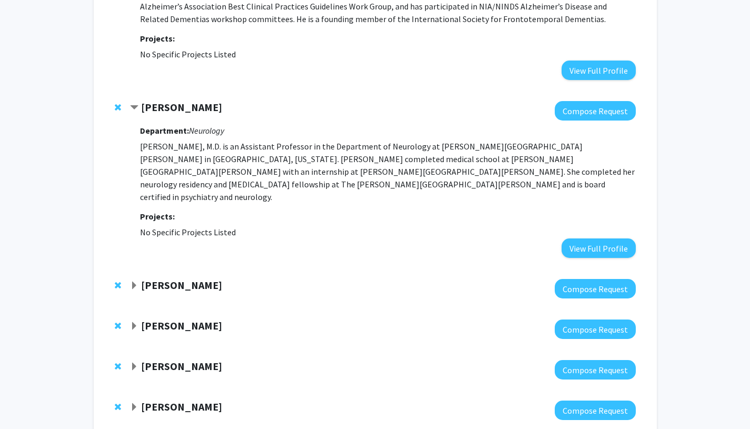
scroll to position [1556, 0]
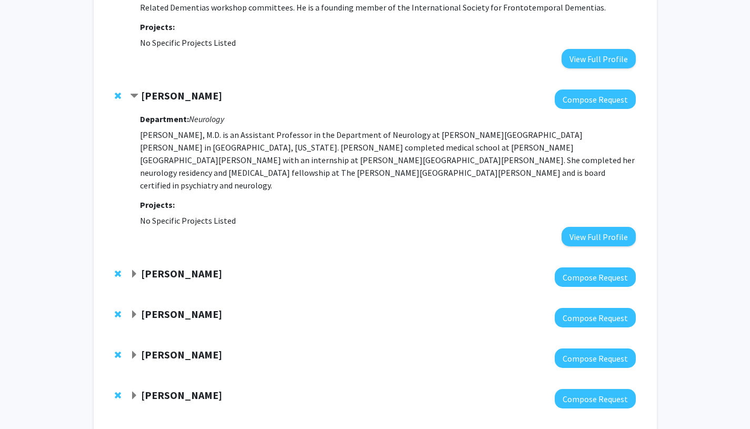
click at [179, 267] on strong "Cynthia Munro" at bounding box center [181, 273] width 81 height 13
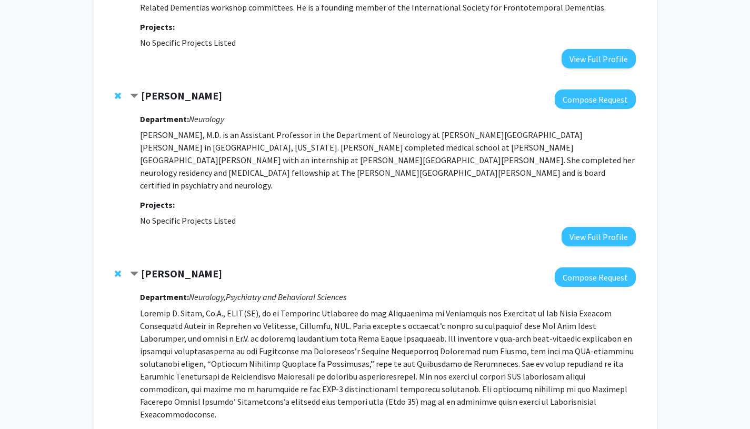
click at [118, 269] on span "Remove Cynthia Munro from bookmarks" at bounding box center [118, 273] width 6 height 8
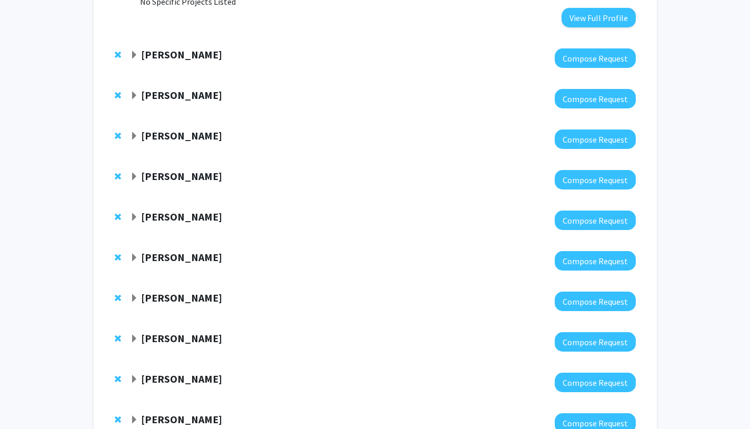
scroll to position [1776, 0]
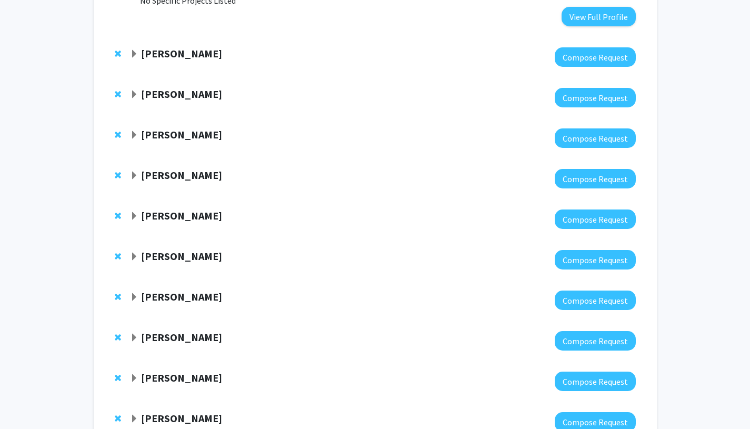
click at [116, 293] on span "Remove Valina Dawson from bookmarks" at bounding box center [118, 297] width 6 height 8
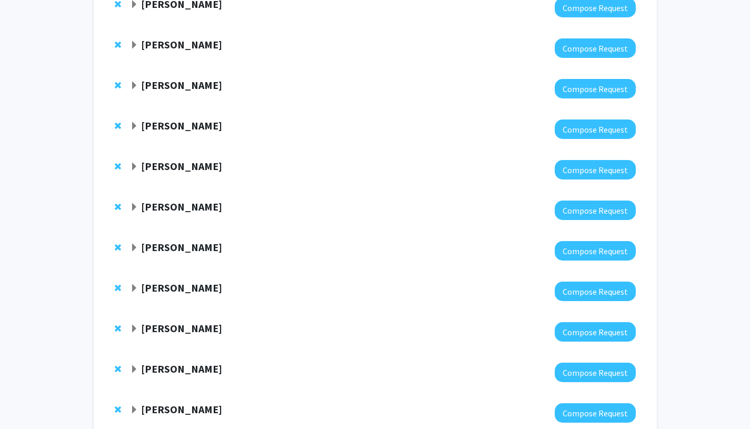
scroll to position [1915, 0]
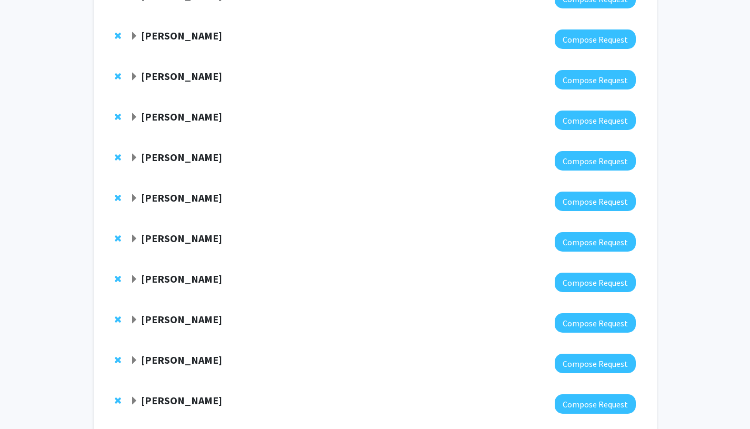
click at [199, 272] on strong "Andreas Andreou" at bounding box center [181, 278] width 81 height 13
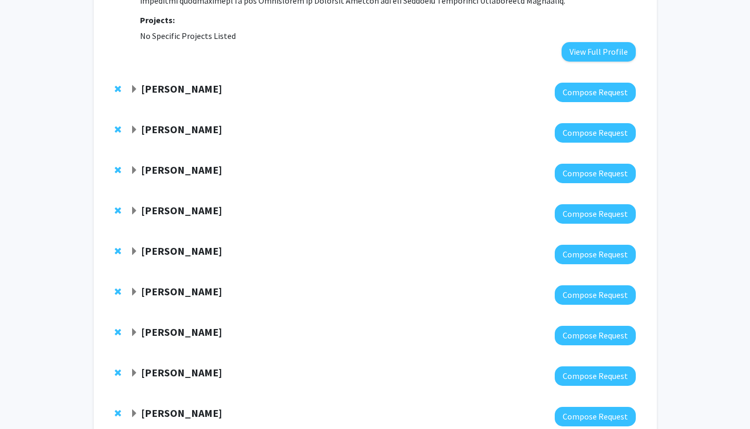
scroll to position [2334, 0]
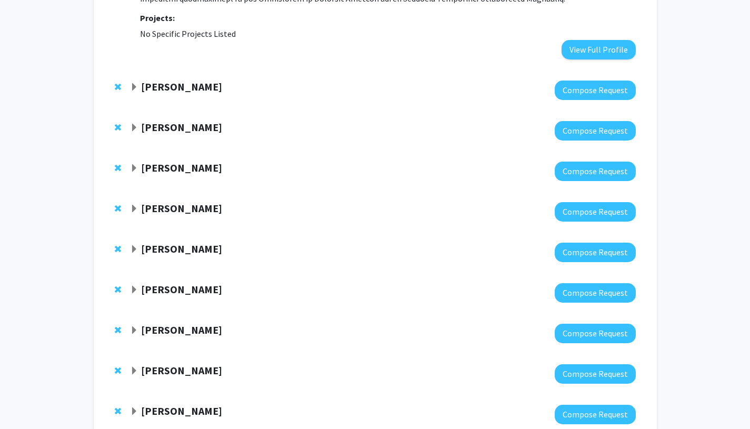
click at [204, 364] on strong "Richard Huganir" at bounding box center [181, 370] width 81 height 13
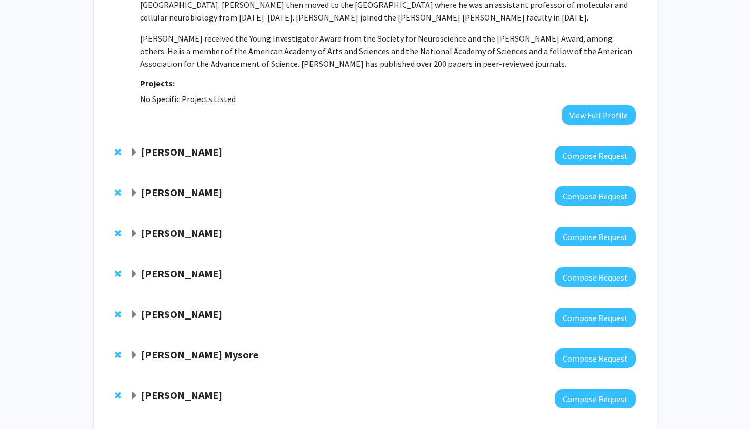
scroll to position [2898, 0]
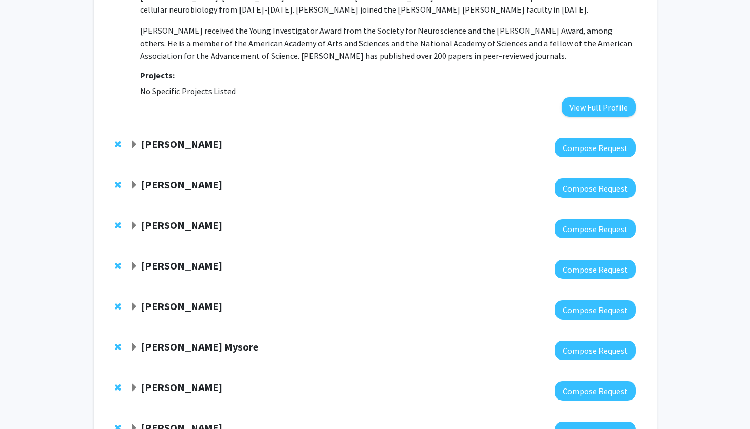
click at [204, 380] on strong "Joseph McGuire" at bounding box center [181, 386] width 81 height 13
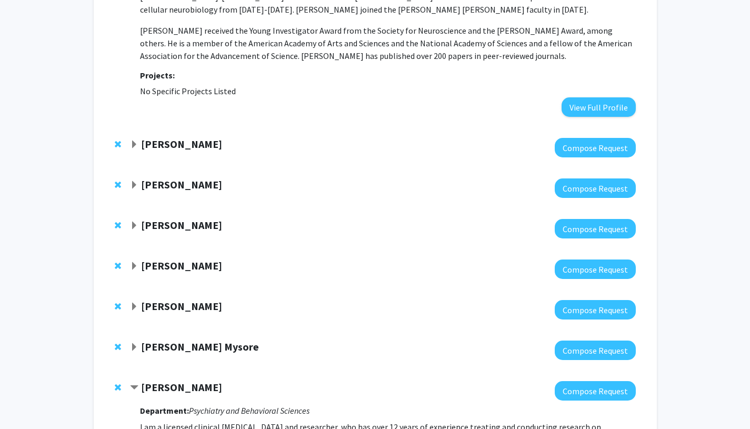
click at [203, 340] on strong "Shreesh Mysore" at bounding box center [200, 346] width 118 height 13
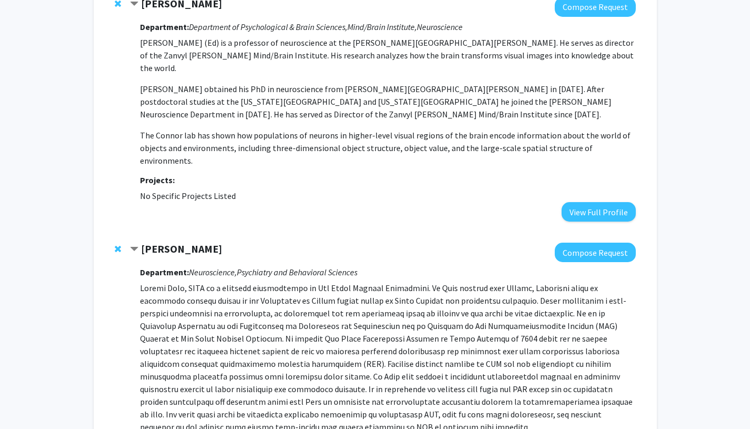
scroll to position [0, 0]
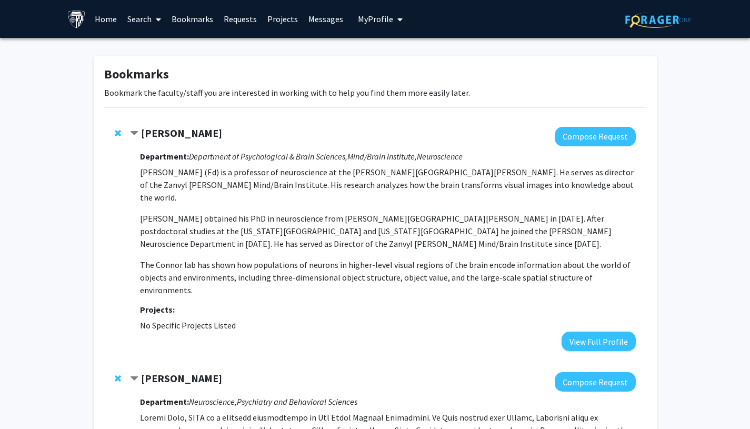
click at [133, 18] on link "Search" at bounding box center [144, 19] width 44 height 37
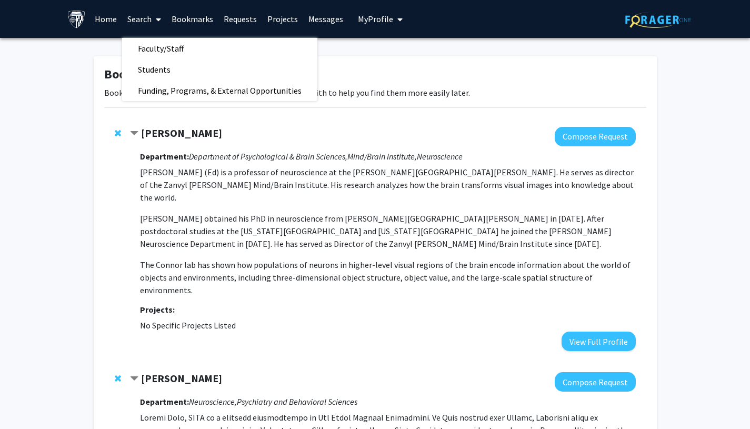
click at [148, 48] on span "Faculty/Staff" at bounding box center [160, 48] width 77 height 21
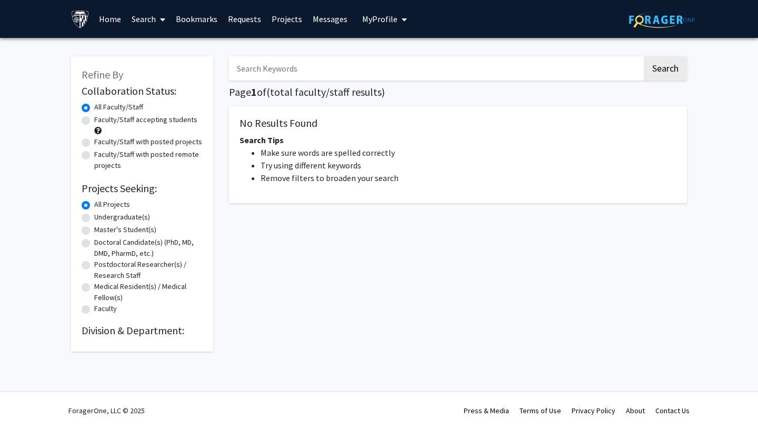
click at [285, 69] on input "Search Keywords" at bounding box center [435, 68] width 413 height 24
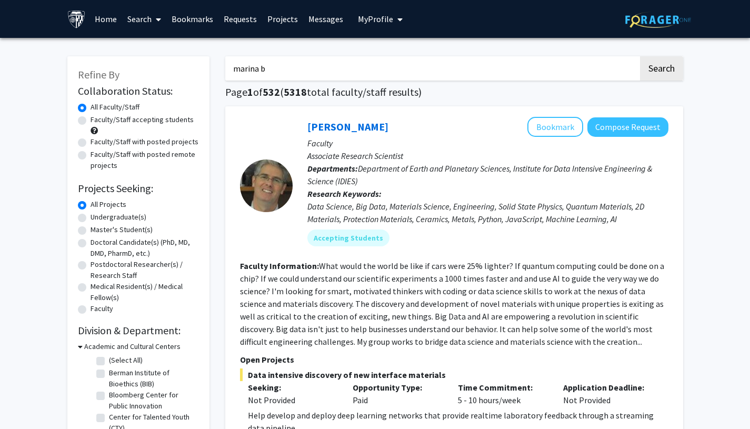
click at [640, 56] on button "Search" at bounding box center [661, 68] width 43 height 24
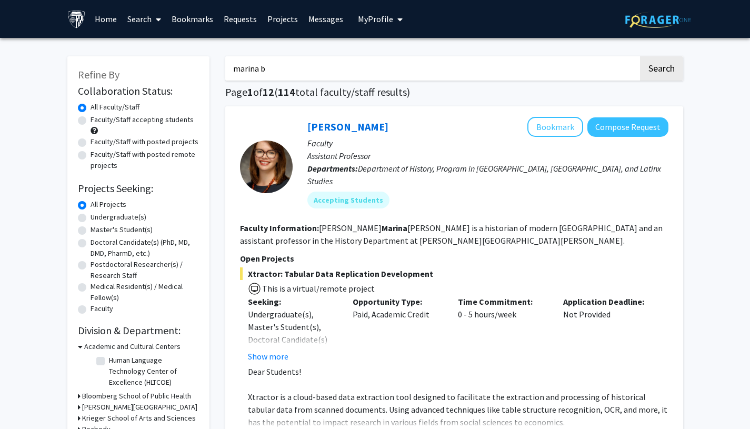
click at [279, 70] on input "marina b" at bounding box center [431, 68] width 413 height 24
type input "marina ben"
click at [640, 56] on button "Search" at bounding box center [661, 68] width 43 height 24
